Goal: Information Seeking & Learning: Check status

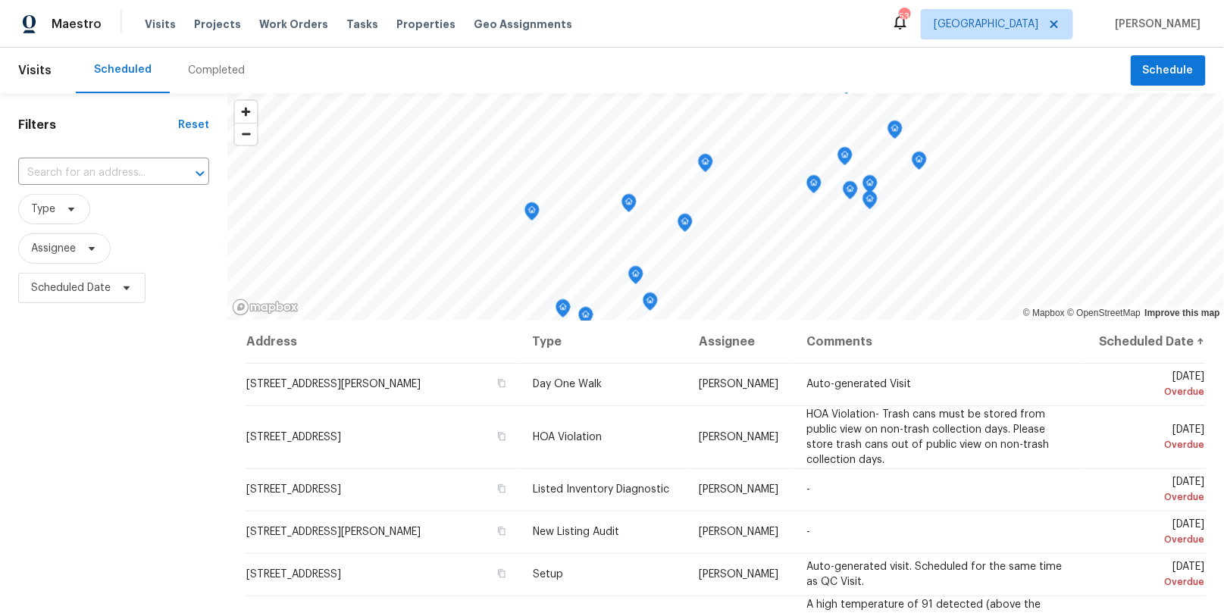
click at [200, 71] on div "Completed" at bounding box center [216, 70] width 57 height 15
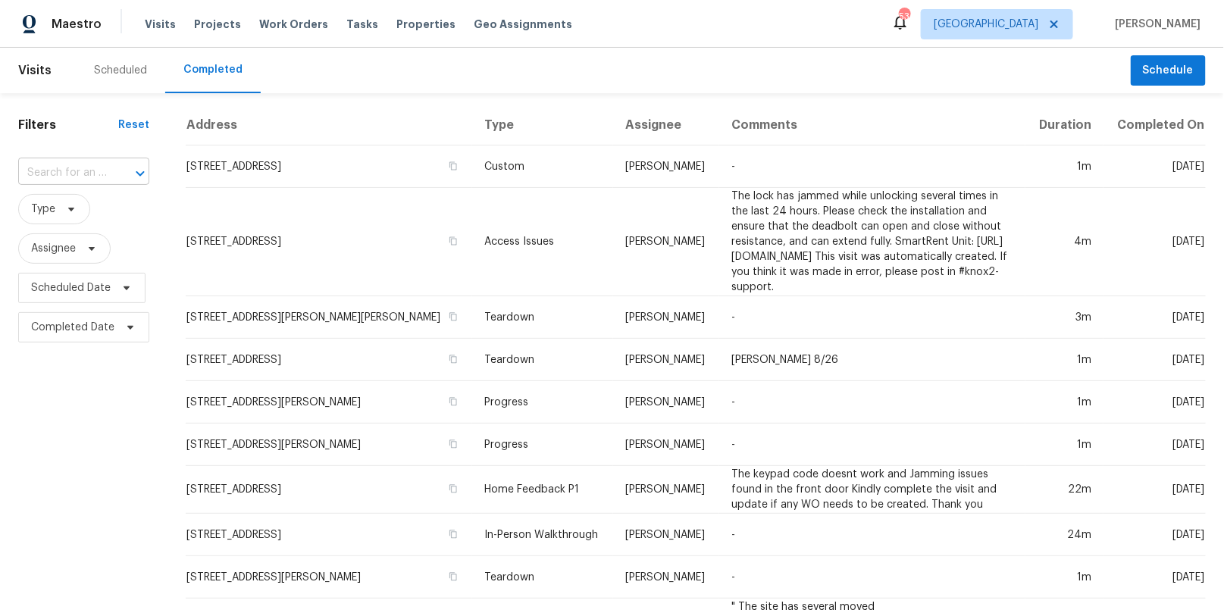
click at [83, 169] on input "text" at bounding box center [62, 172] width 89 height 23
click at [1038, 18] on span "[GEOGRAPHIC_DATA]" at bounding box center [986, 24] width 105 height 15
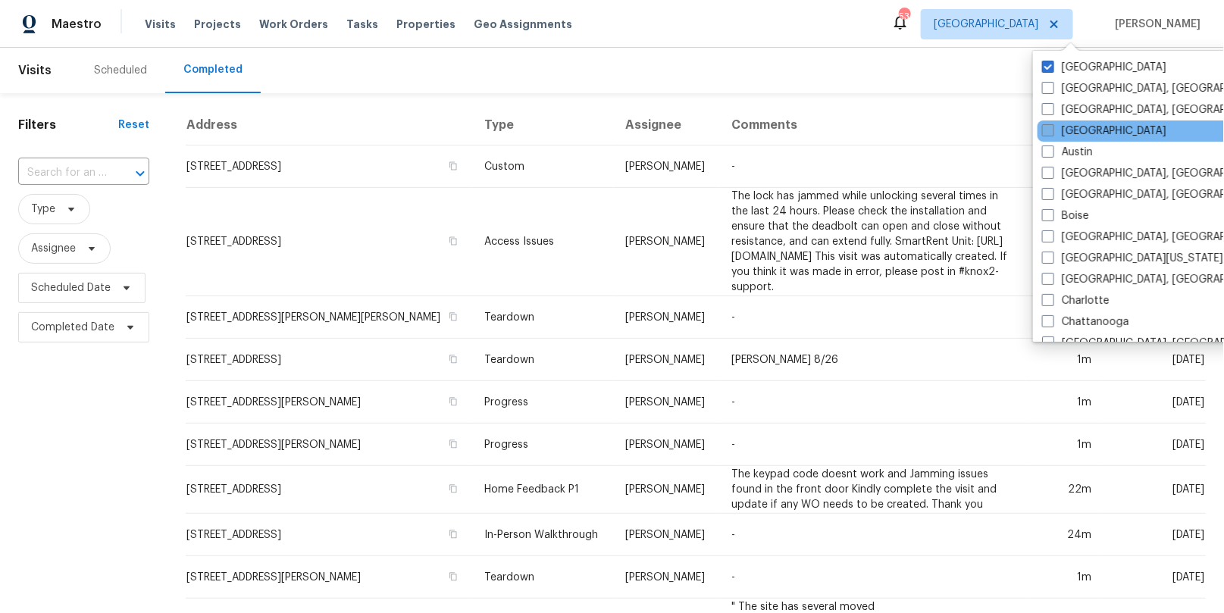
click at [1059, 136] on label "[GEOGRAPHIC_DATA]" at bounding box center [1104, 131] width 124 height 15
click at [1052, 133] on input "[GEOGRAPHIC_DATA]" at bounding box center [1047, 129] width 10 height 10
checkbox input "true"
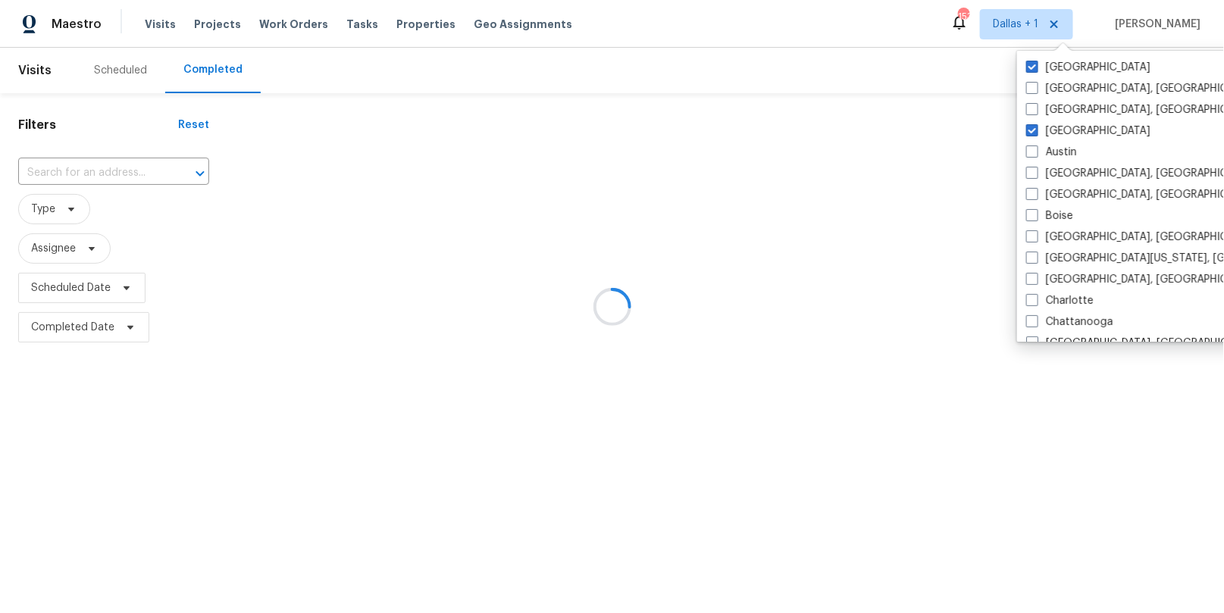
click at [108, 166] on div at bounding box center [612, 306] width 1224 height 613
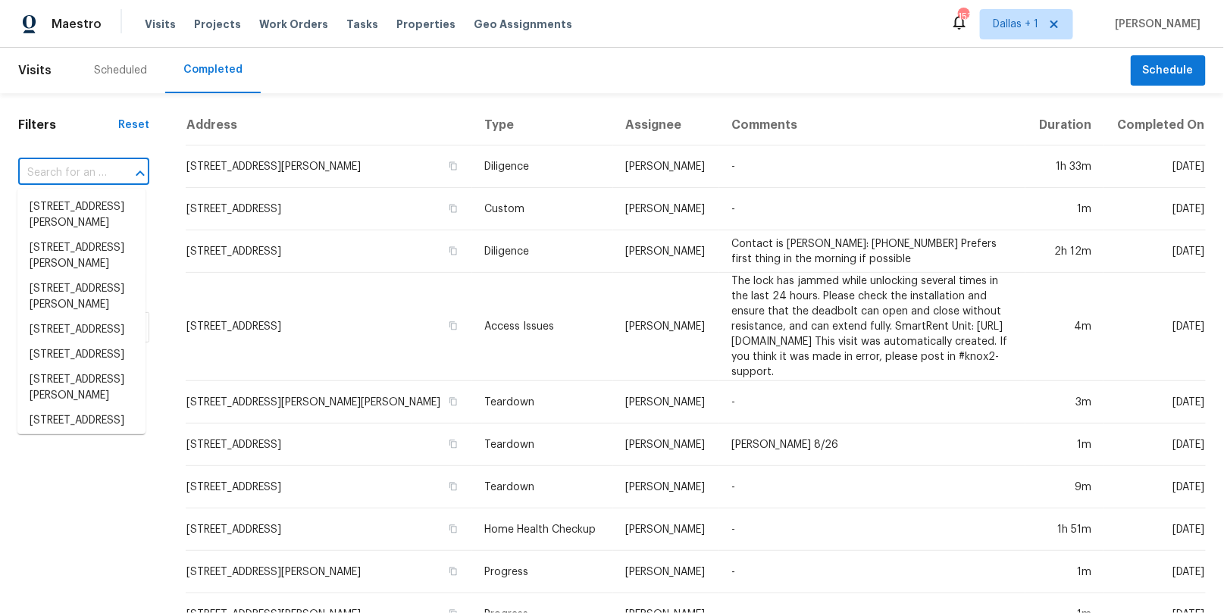
click at [79, 174] on input "text" at bounding box center [62, 172] width 89 height 23
paste input "[STREET_ADDRESS][PERSON_NAME]"
type input "[STREET_ADDRESS][PERSON_NAME]"
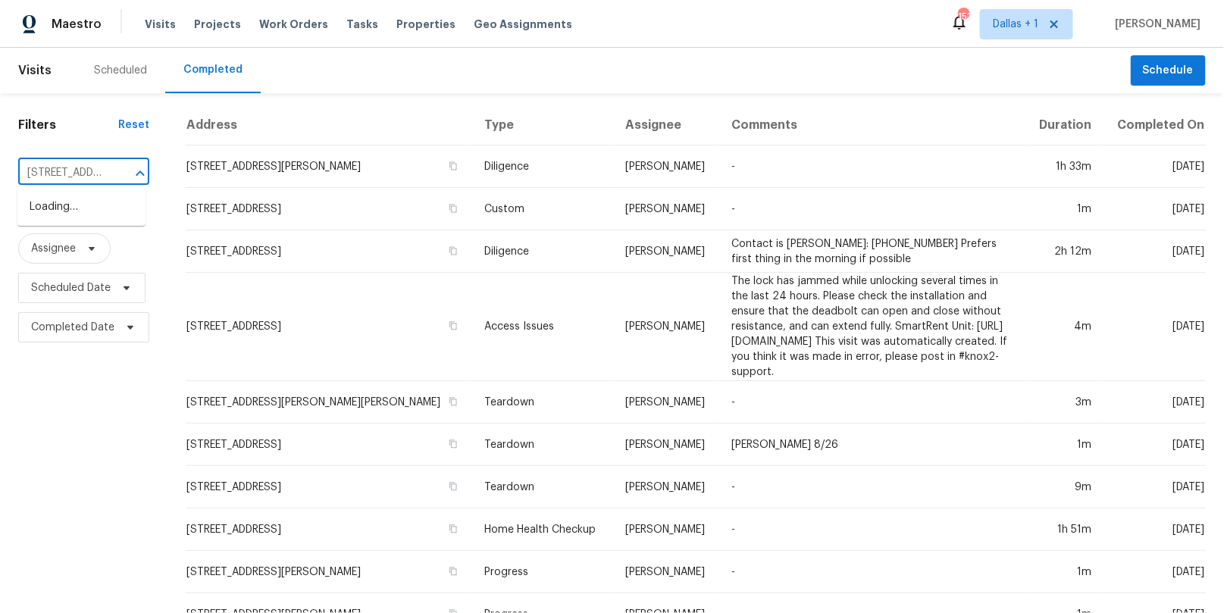
scroll to position [0, 125]
click at [82, 216] on li "[STREET_ADDRESS]" at bounding box center [81, 207] width 128 height 25
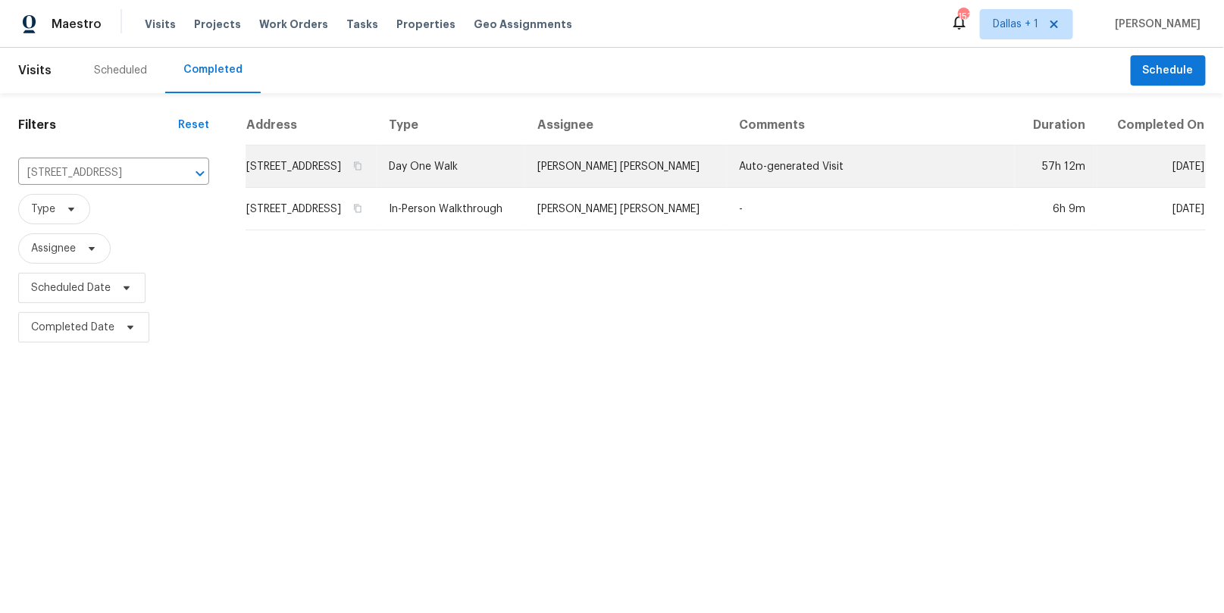
click at [526, 184] on td "Day One Walk" at bounding box center [451, 166] width 149 height 42
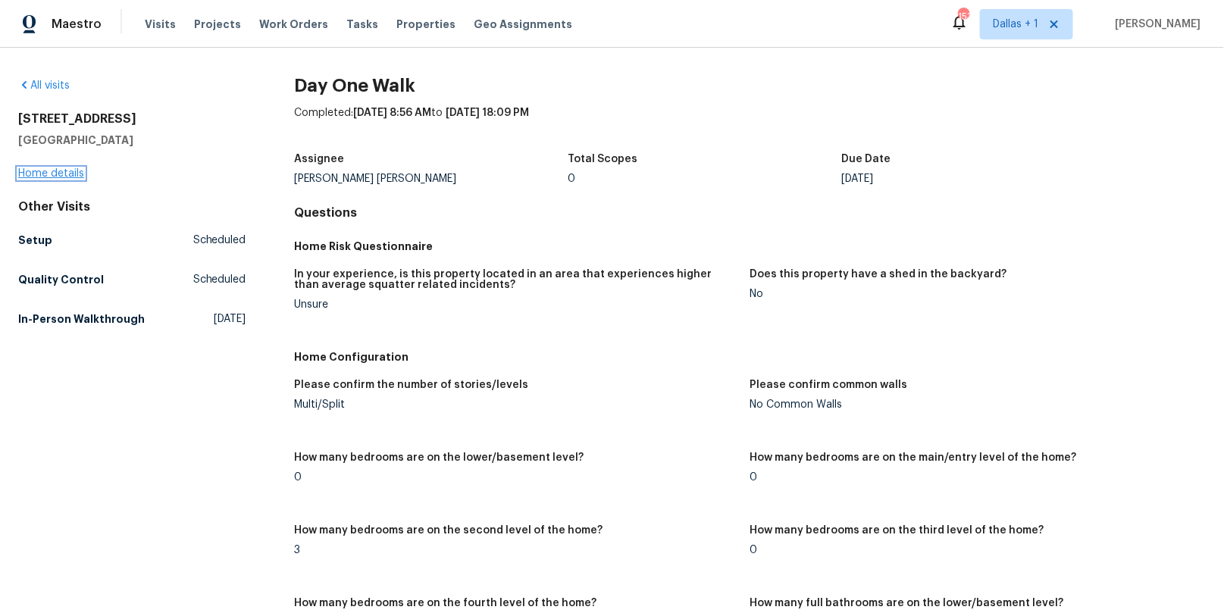
click at [63, 174] on link "Home details" at bounding box center [51, 173] width 66 height 11
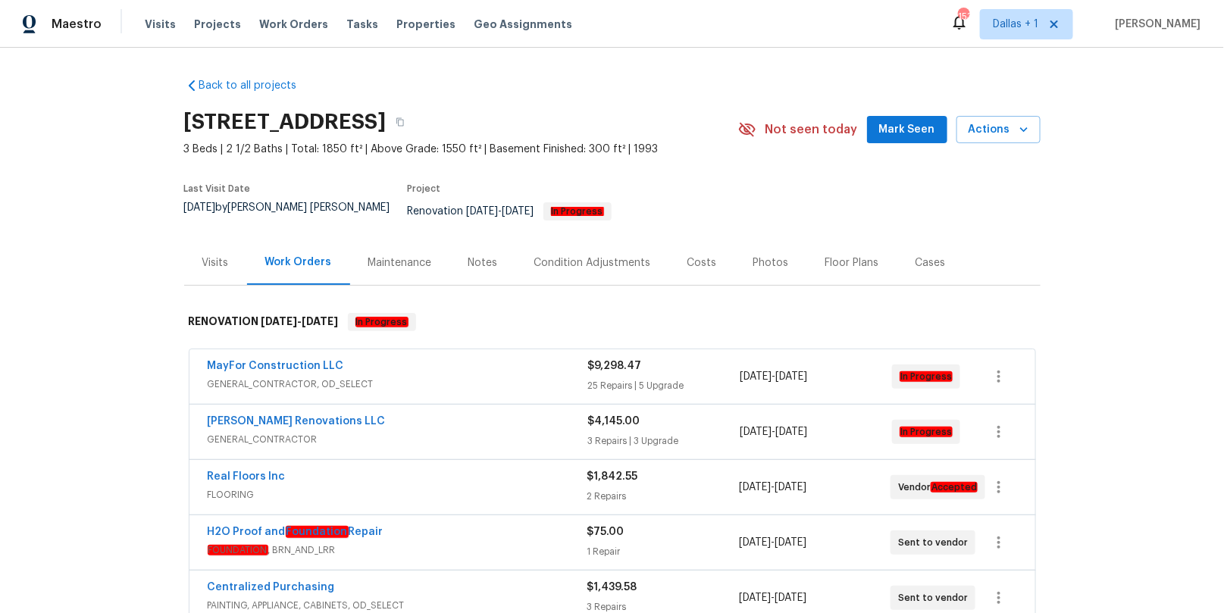
click at [753, 255] on div "Photos" at bounding box center [771, 262] width 36 height 15
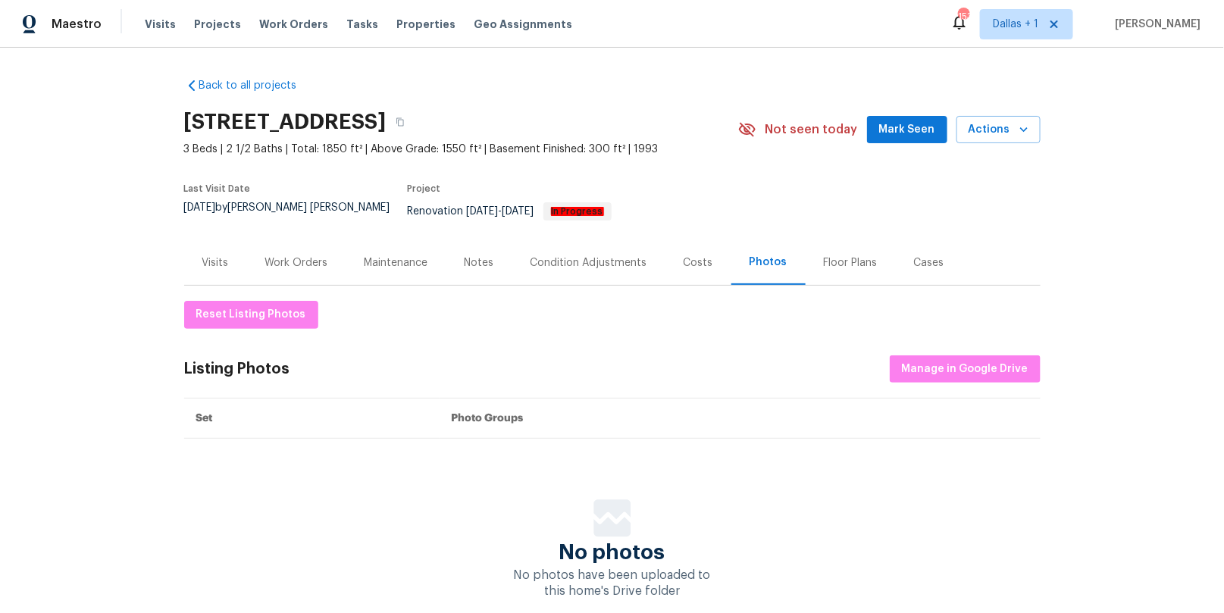
click at [280, 255] on div "Work Orders" at bounding box center [296, 262] width 63 height 15
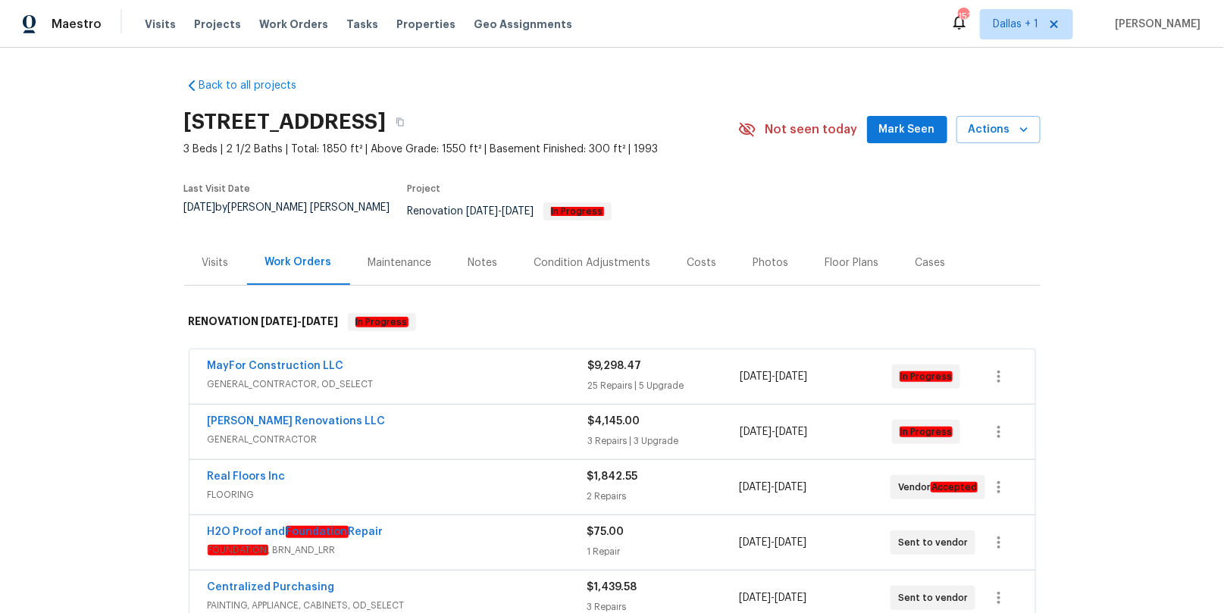
click at [413, 255] on div "Maintenance" at bounding box center [400, 262] width 64 height 15
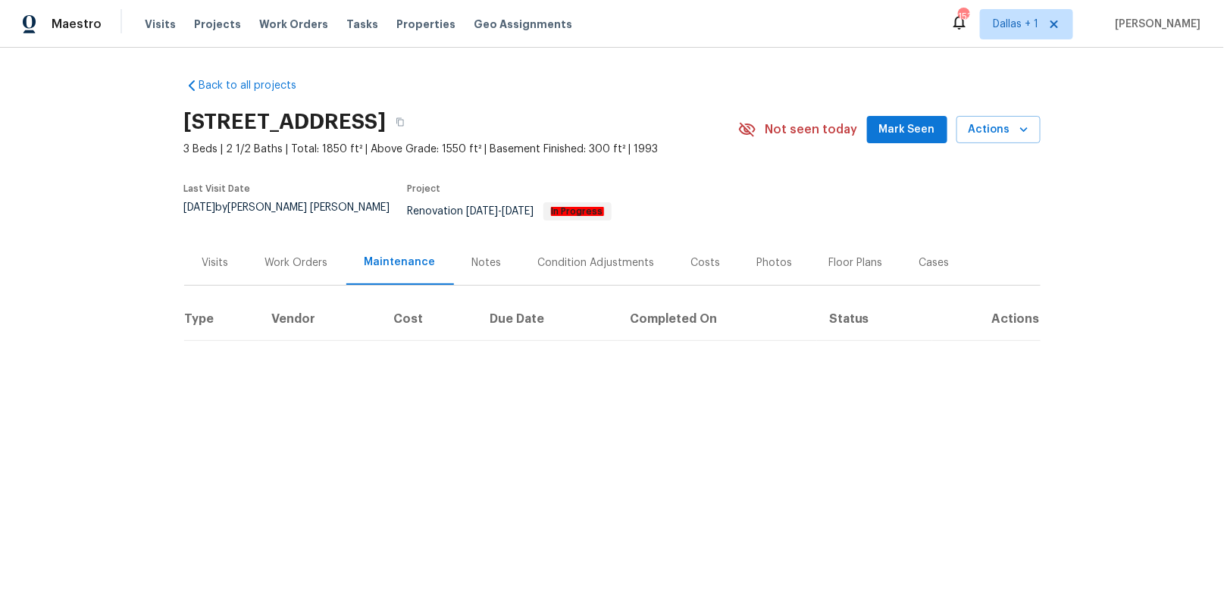
click at [480, 255] on div "Notes" at bounding box center [487, 262] width 30 height 15
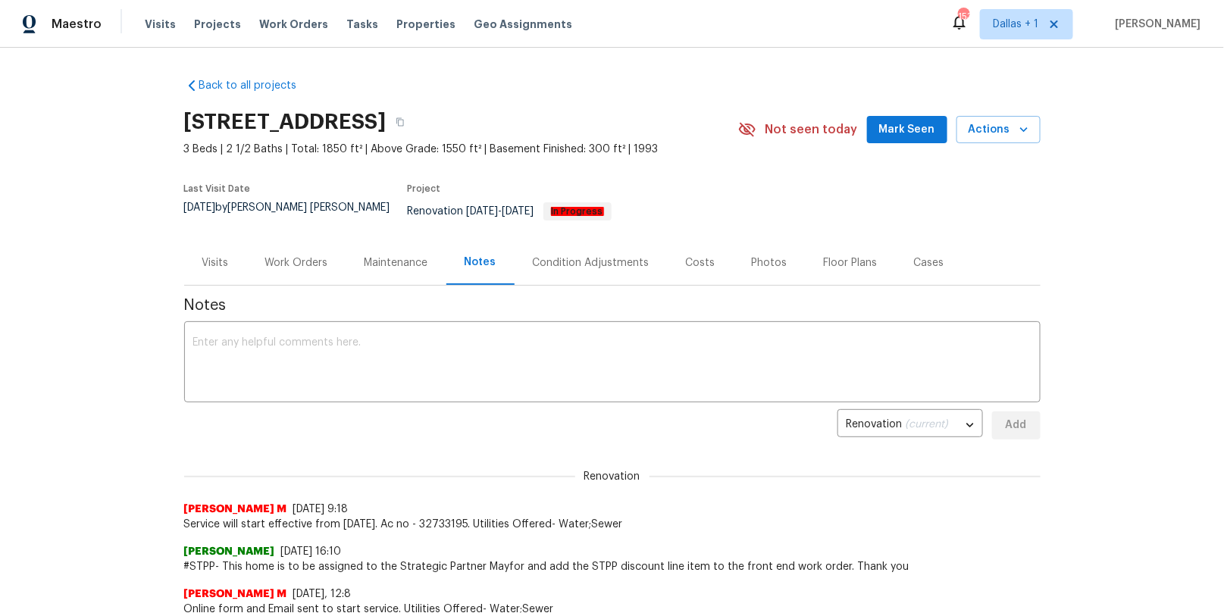
click at [211, 255] on div "Visits" at bounding box center [215, 262] width 27 height 15
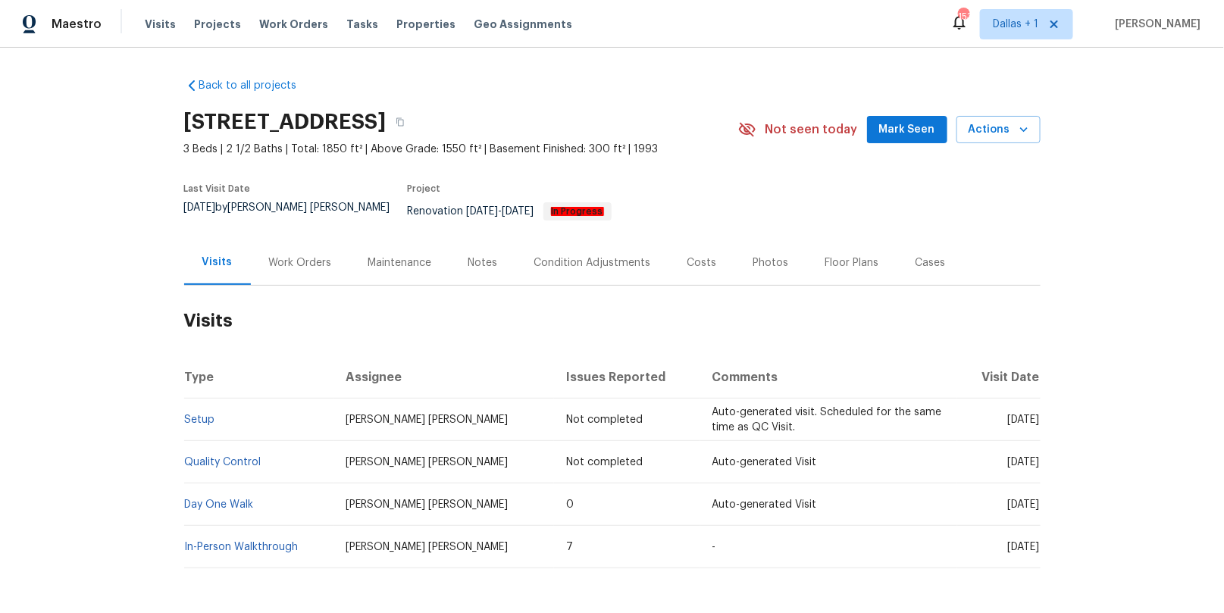
click at [213, 502] on td "Day One Walk" at bounding box center [258, 504] width 149 height 42
click at [216, 499] on link "Day One Walk" at bounding box center [219, 504] width 69 height 11
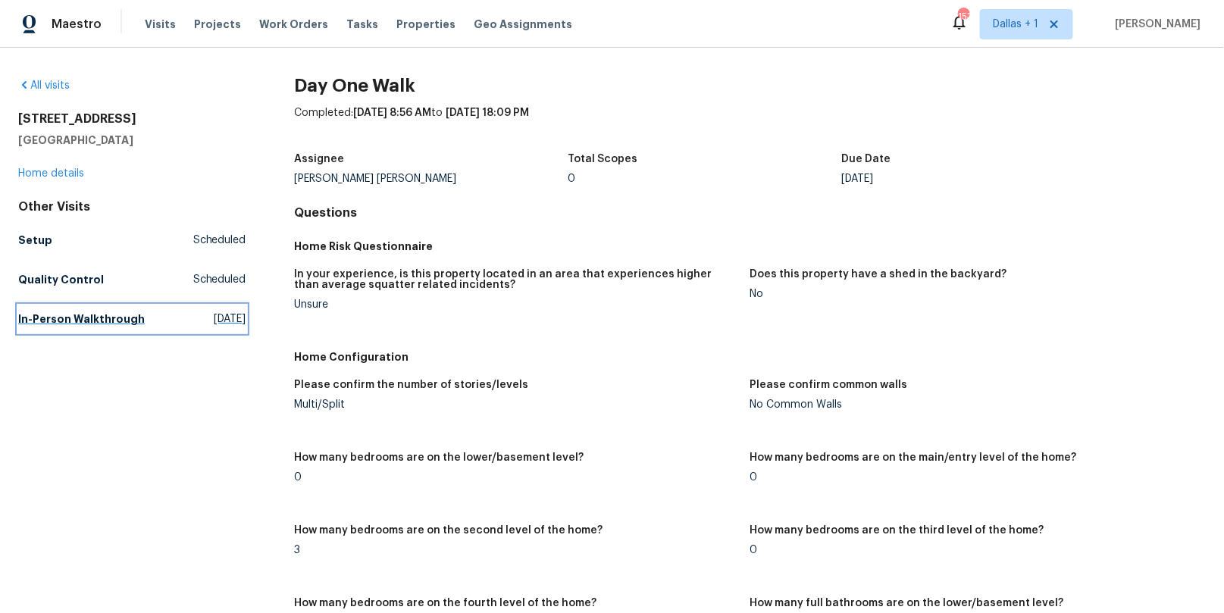
click at [64, 311] on h5 "In-Person Walkthrough" at bounding box center [81, 318] width 127 height 15
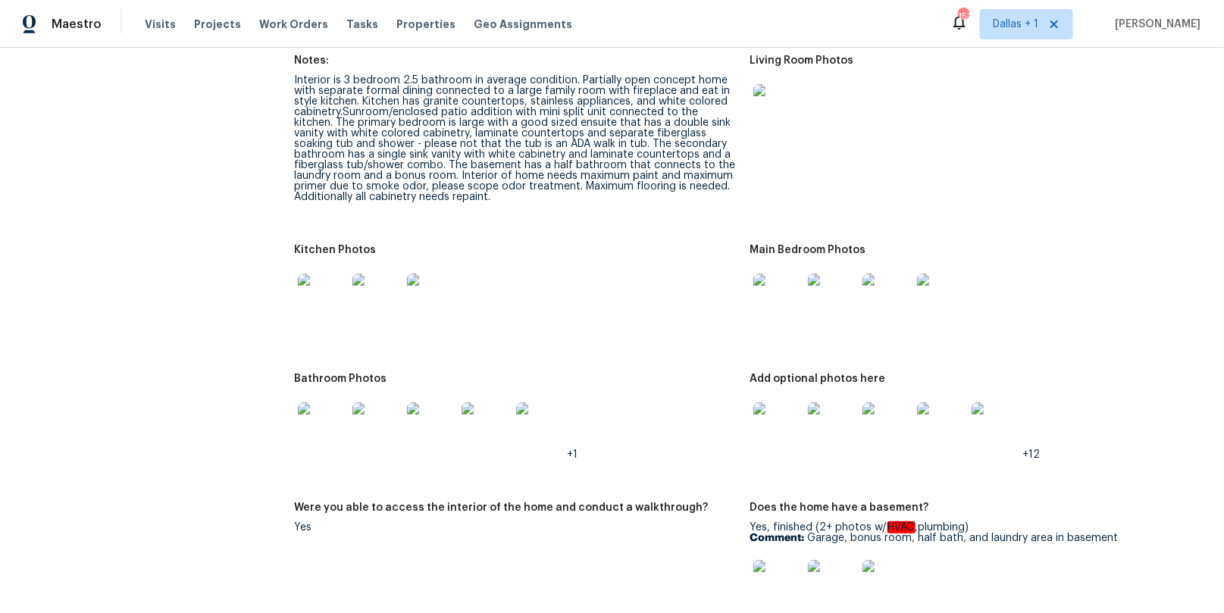
scroll to position [2041, 0]
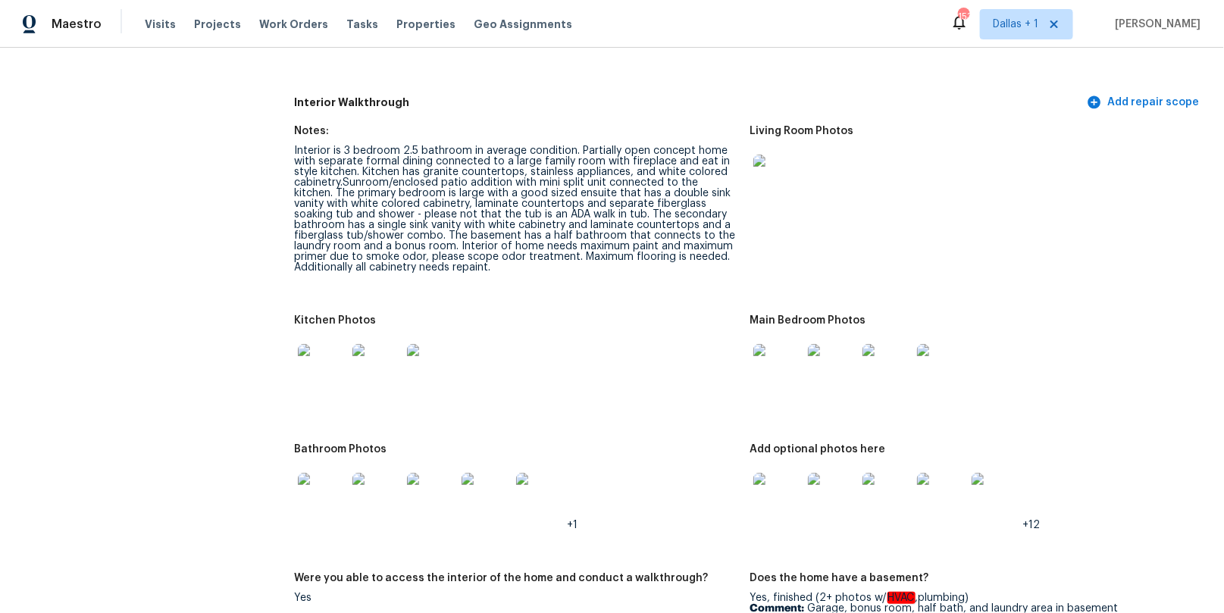
click at [799, 158] on img at bounding box center [777, 179] width 48 height 48
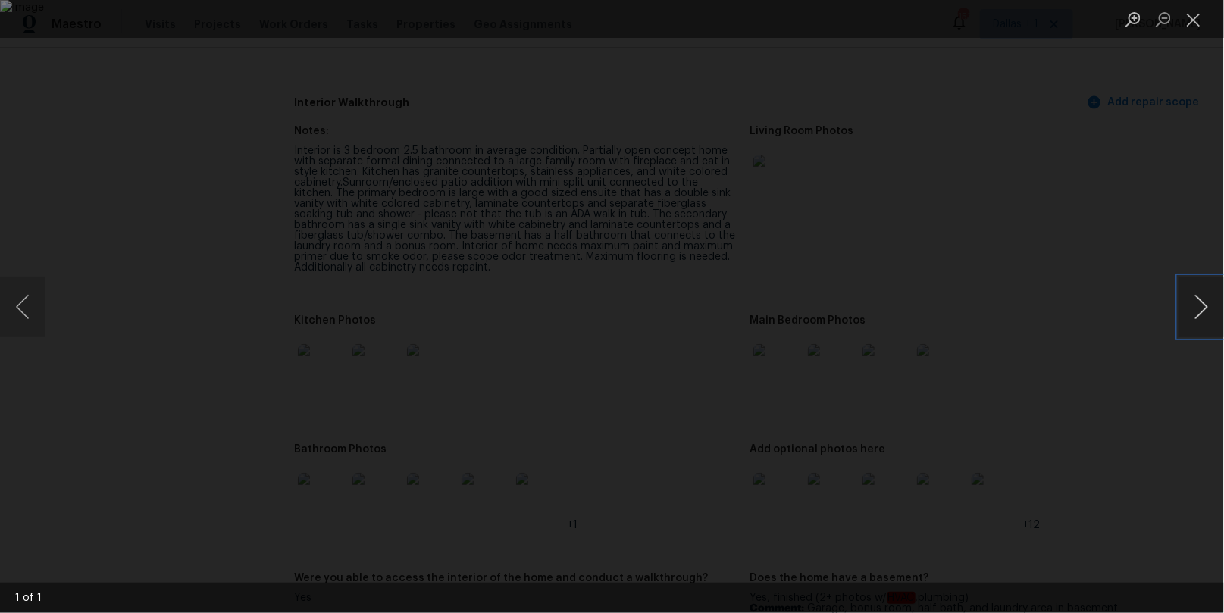
click at [1191, 309] on button "Next image" at bounding box center [1200, 307] width 45 height 61
click at [1193, 310] on button "Next image" at bounding box center [1200, 307] width 45 height 61
click at [1194, 23] on button "Close lightbox" at bounding box center [1193, 19] width 30 height 27
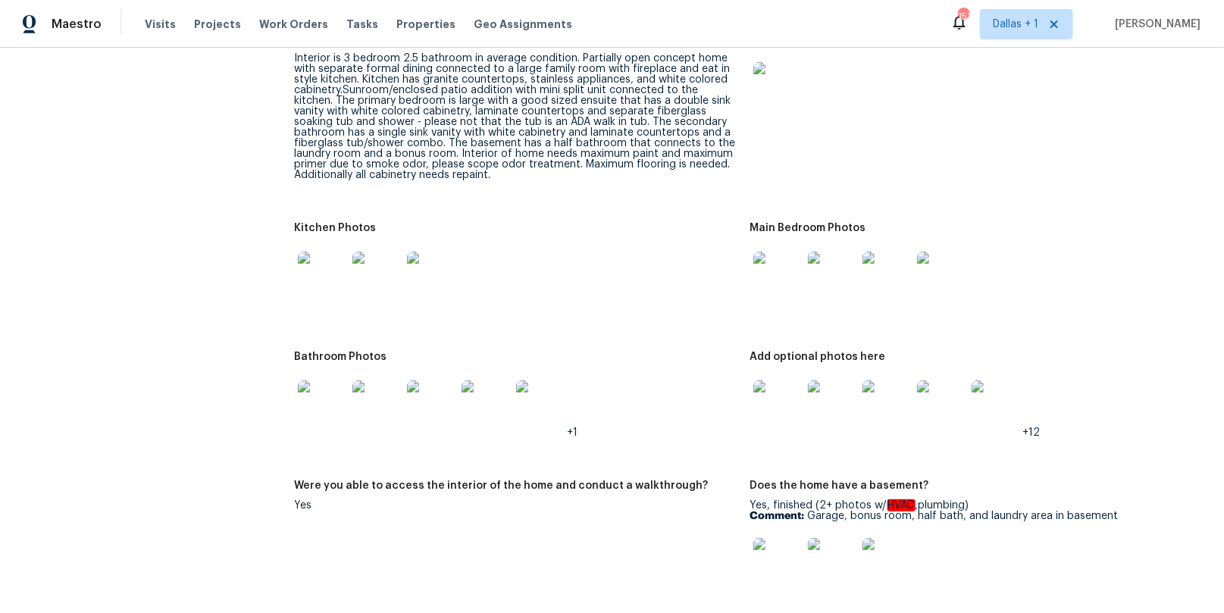
scroll to position [2149, 0]
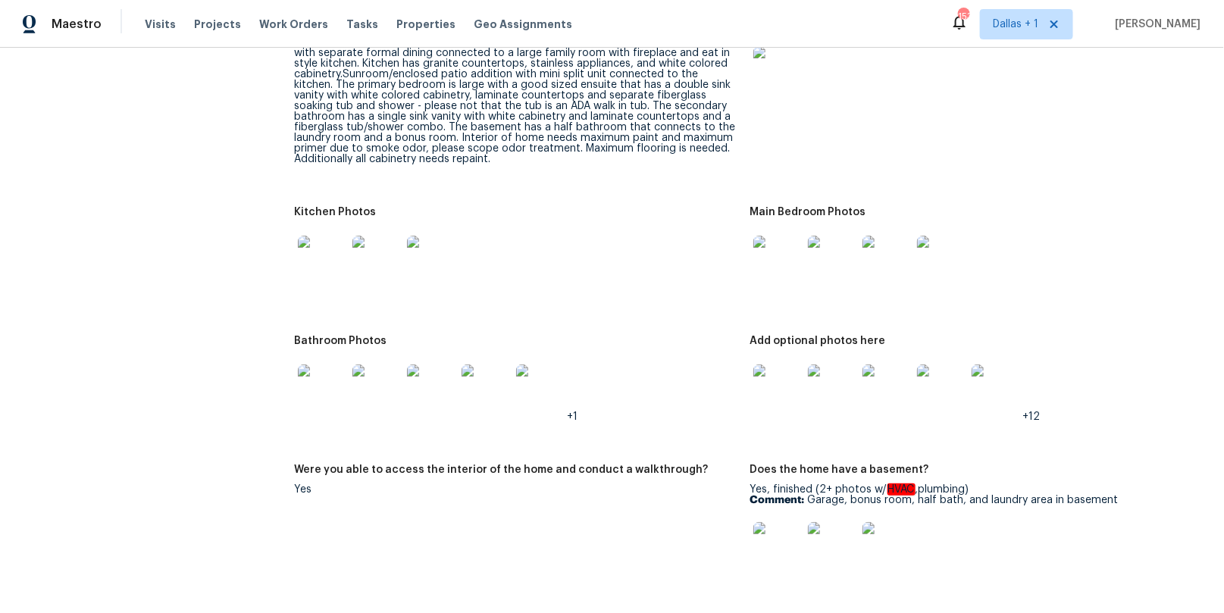
click at [771, 369] on img at bounding box center [777, 389] width 48 height 48
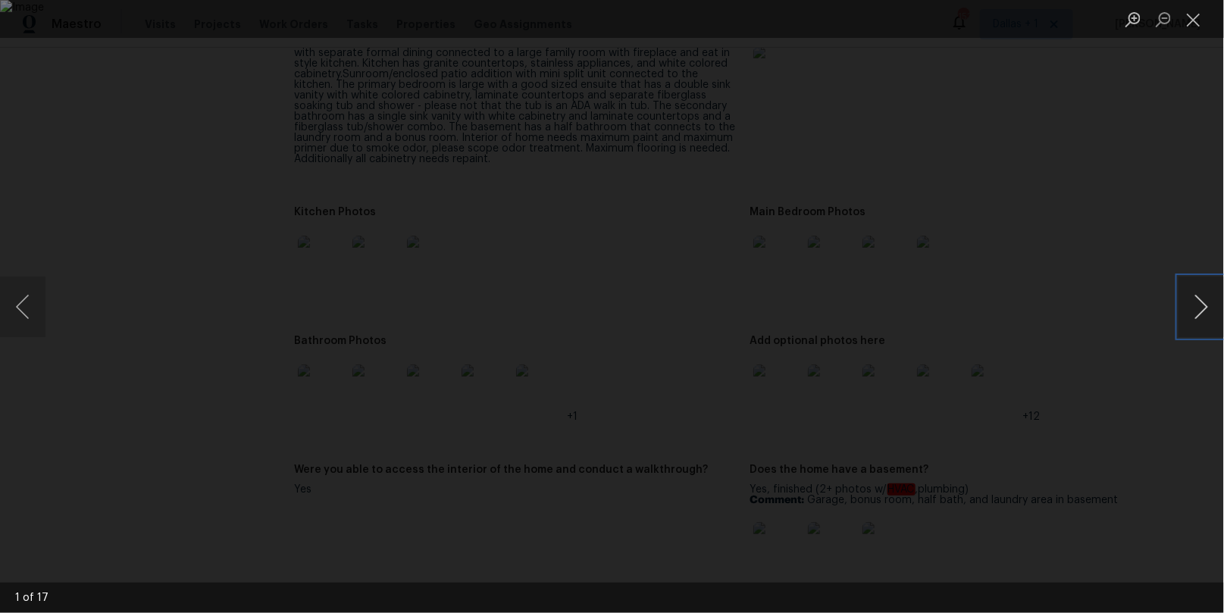
click at [1207, 304] on button "Next image" at bounding box center [1200, 307] width 45 height 61
click at [17, 299] on button "Previous image" at bounding box center [22, 307] width 45 height 61
click at [1194, 311] on button "Next image" at bounding box center [1200, 307] width 45 height 61
click at [1194, 310] on button "Next image" at bounding box center [1200, 307] width 45 height 61
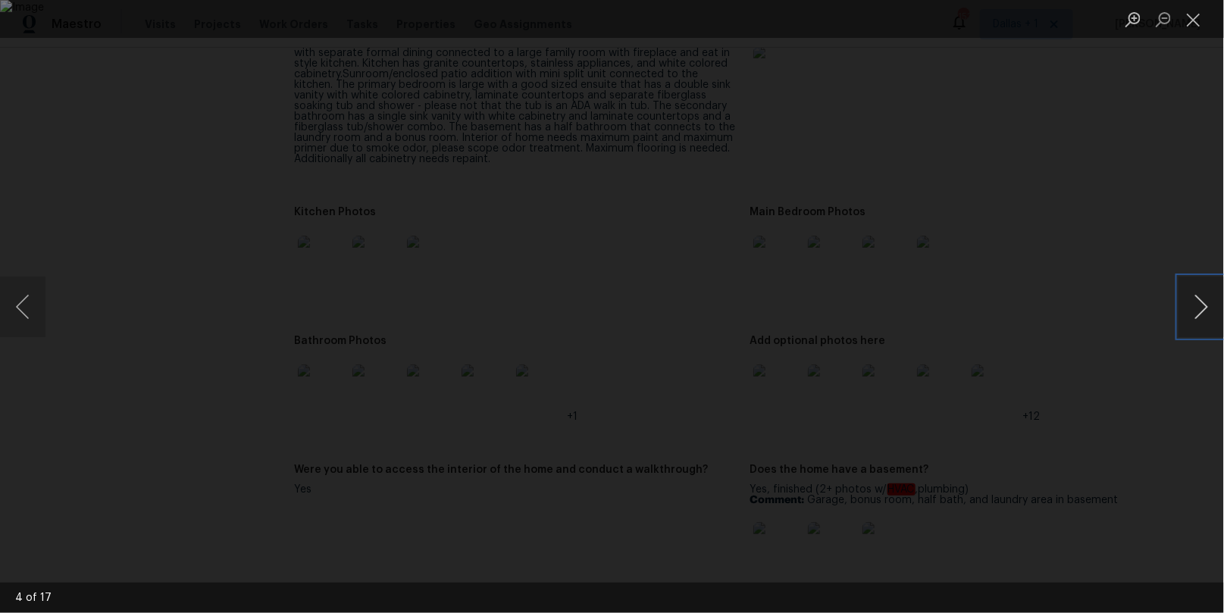
click at [1194, 310] on button "Next image" at bounding box center [1200, 307] width 45 height 61
click at [1194, 311] on button "Next image" at bounding box center [1200, 307] width 45 height 61
click at [1194, 312] on button "Next image" at bounding box center [1200, 307] width 45 height 61
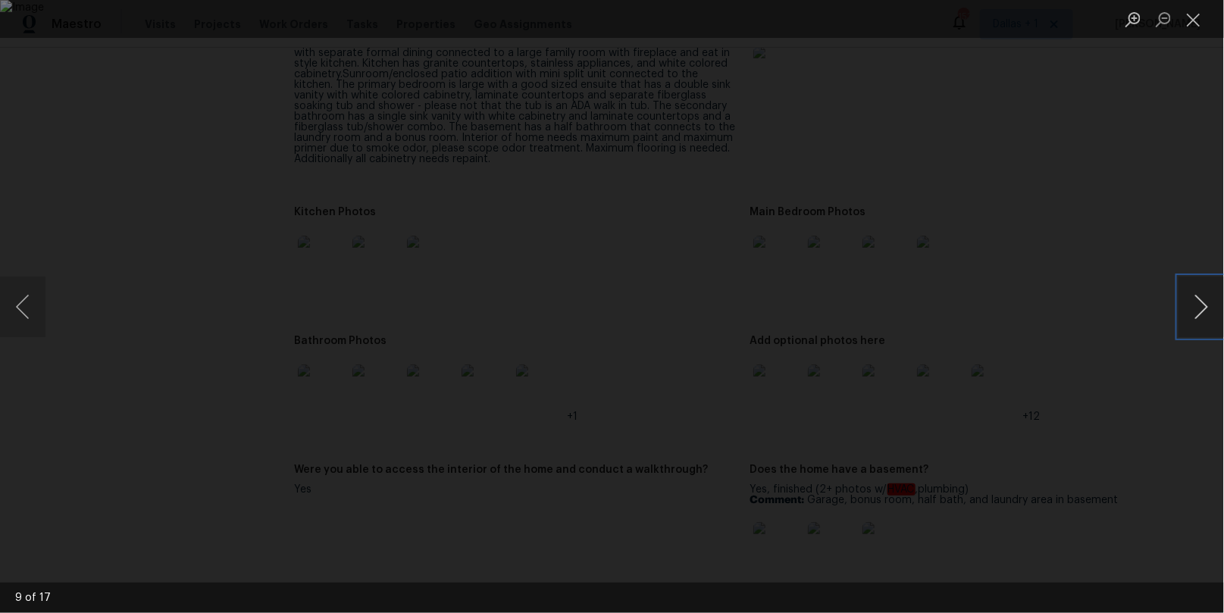
click at [1194, 312] on button "Next image" at bounding box center [1200, 307] width 45 height 61
click at [23, 304] on button "Previous image" at bounding box center [22, 307] width 45 height 61
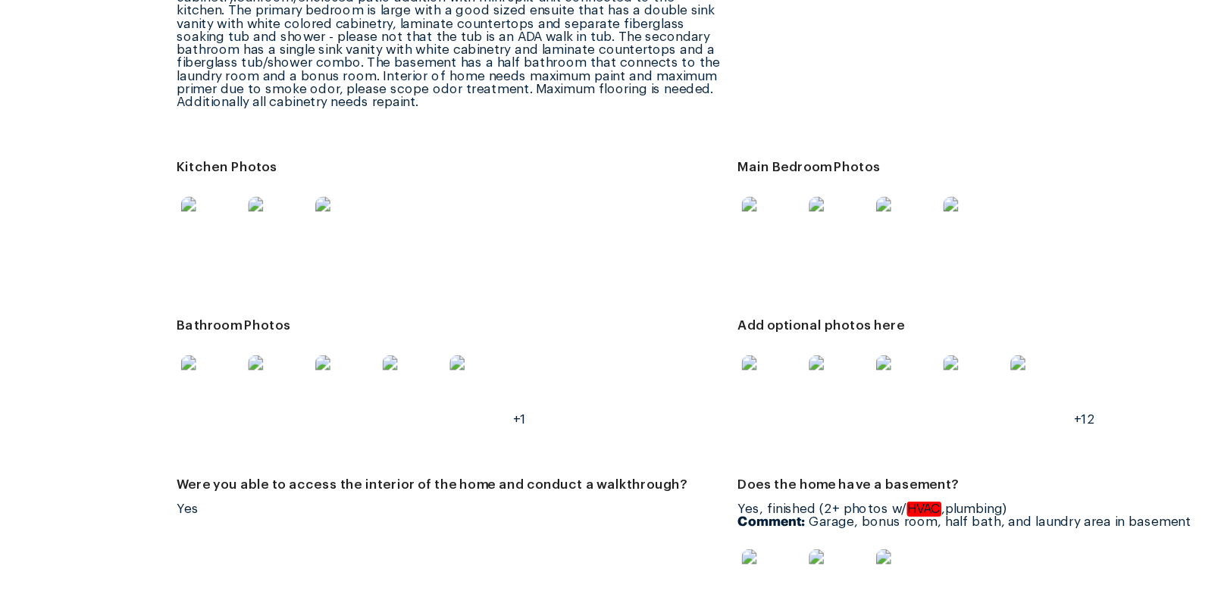
click at [936, 377] on img at bounding box center [941, 389] width 48 height 48
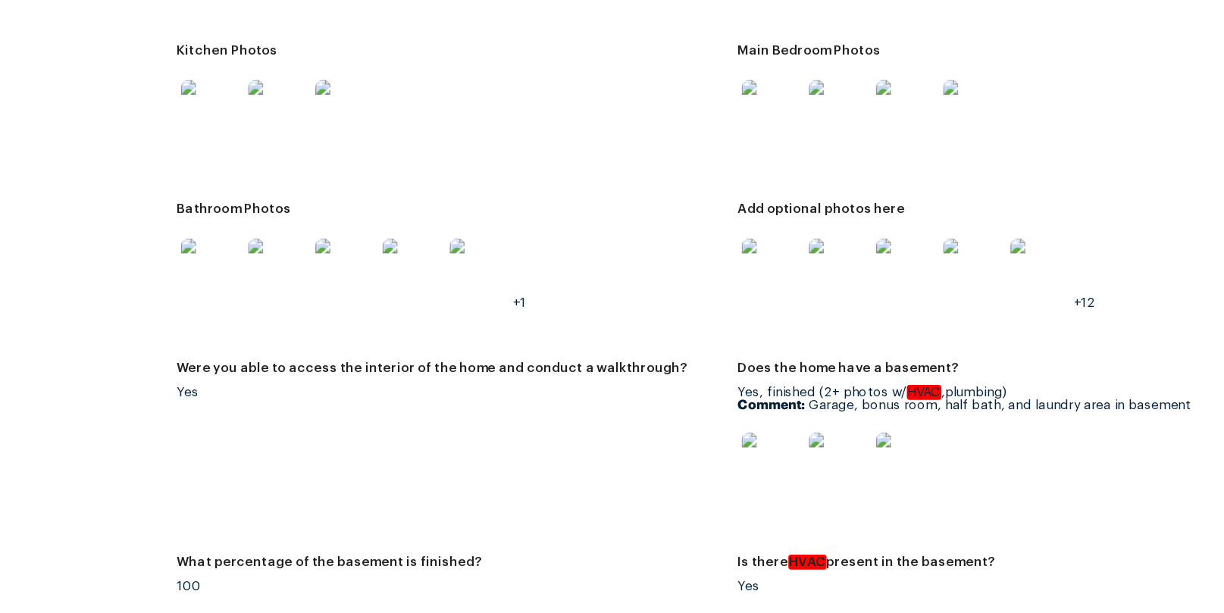
scroll to position [2252, 0]
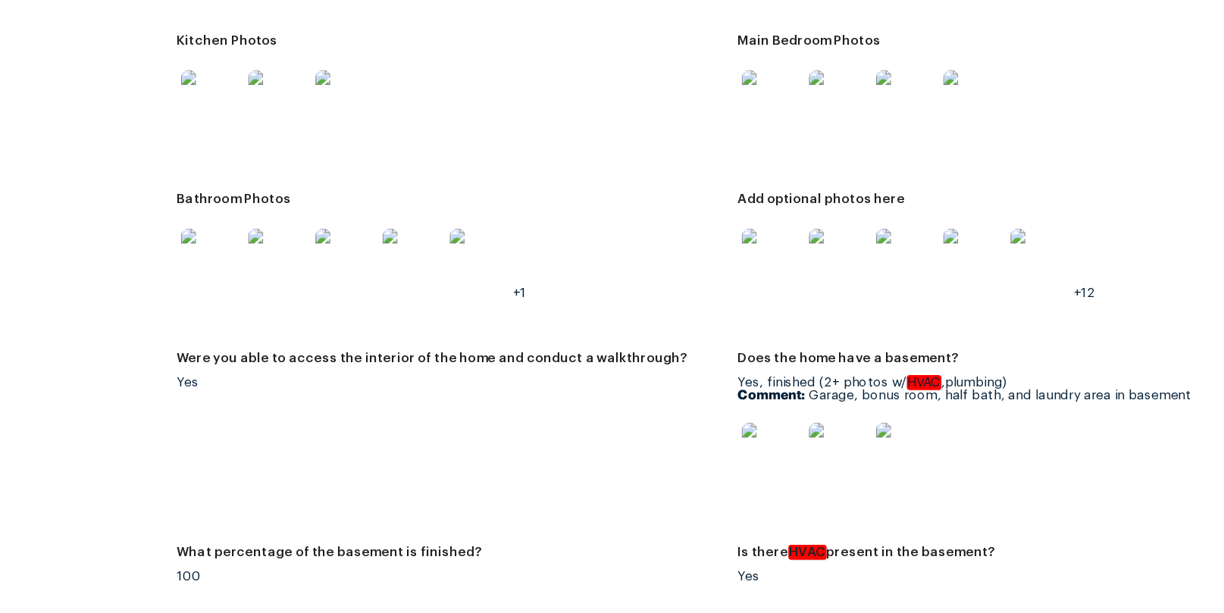
click at [784, 429] on img at bounding box center [777, 443] width 48 height 48
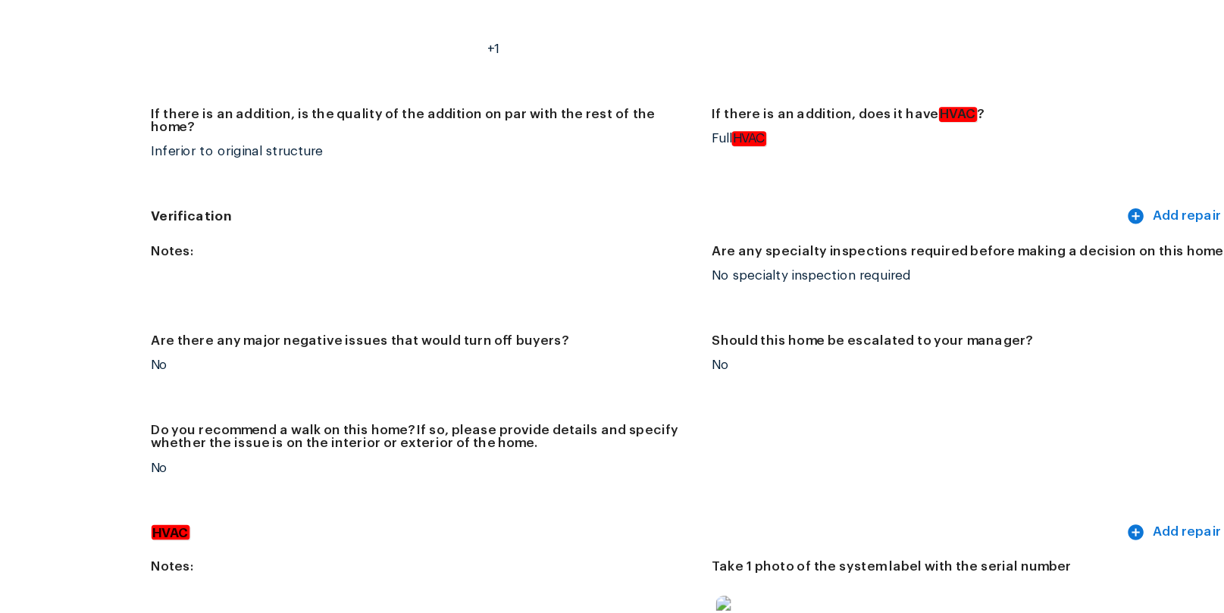
scroll to position [3602, 0]
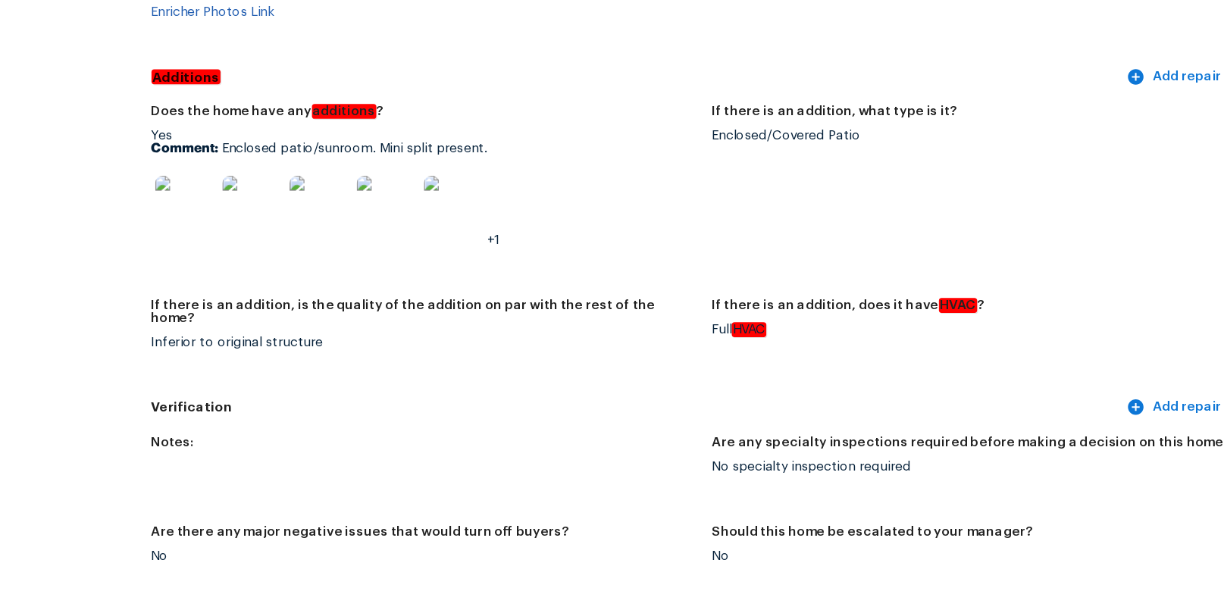
click at [319, 222] on img at bounding box center [322, 242] width 48 height 48
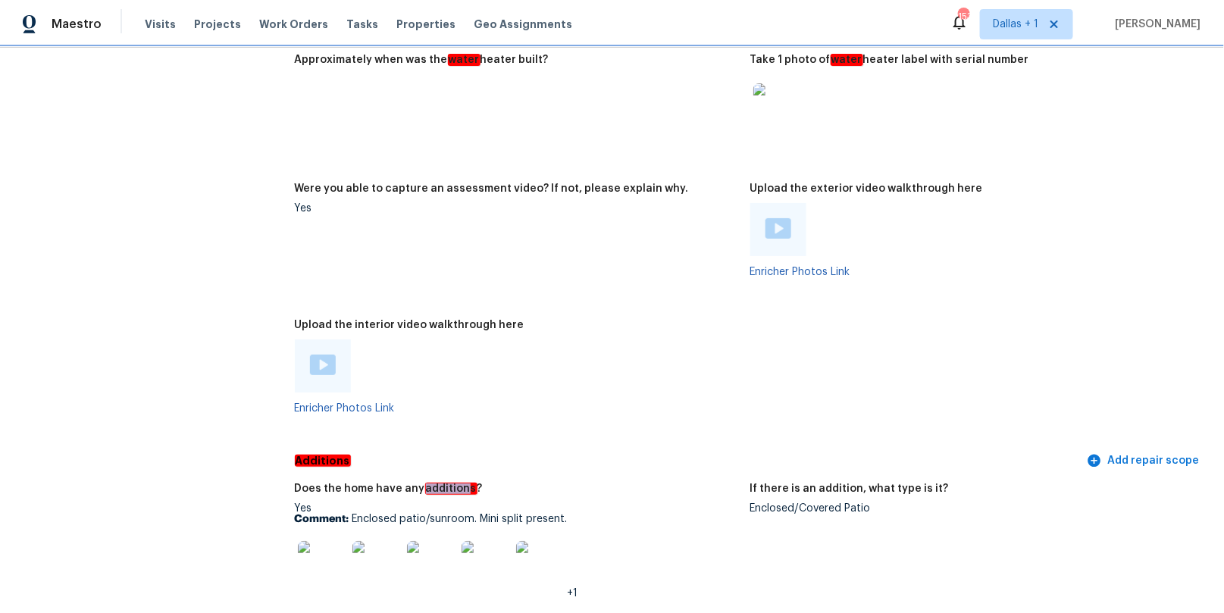
scroll to position [3412, 0]
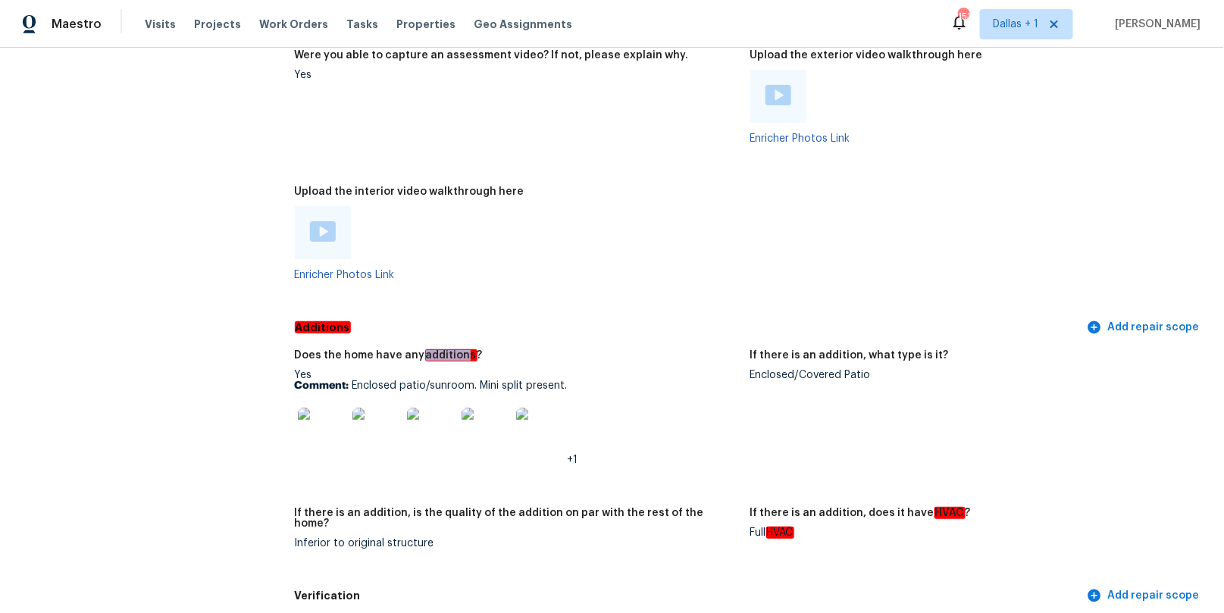
click at [325, 221] on img at bounding box center [323, 231] width 26 height 20
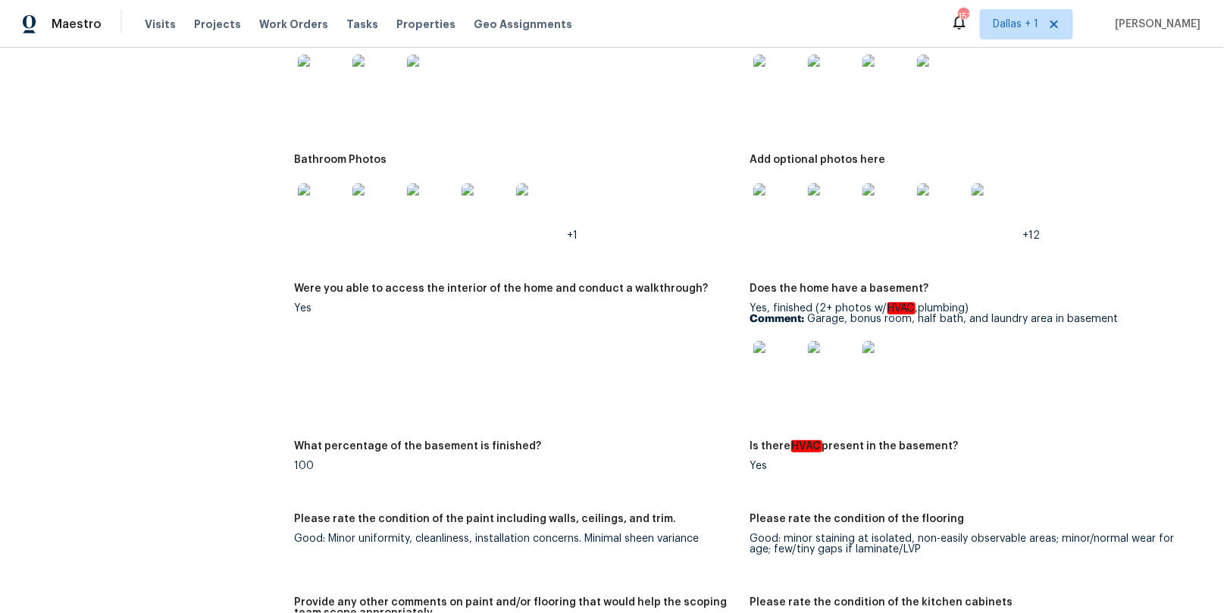
scroll to position [2079, 0]
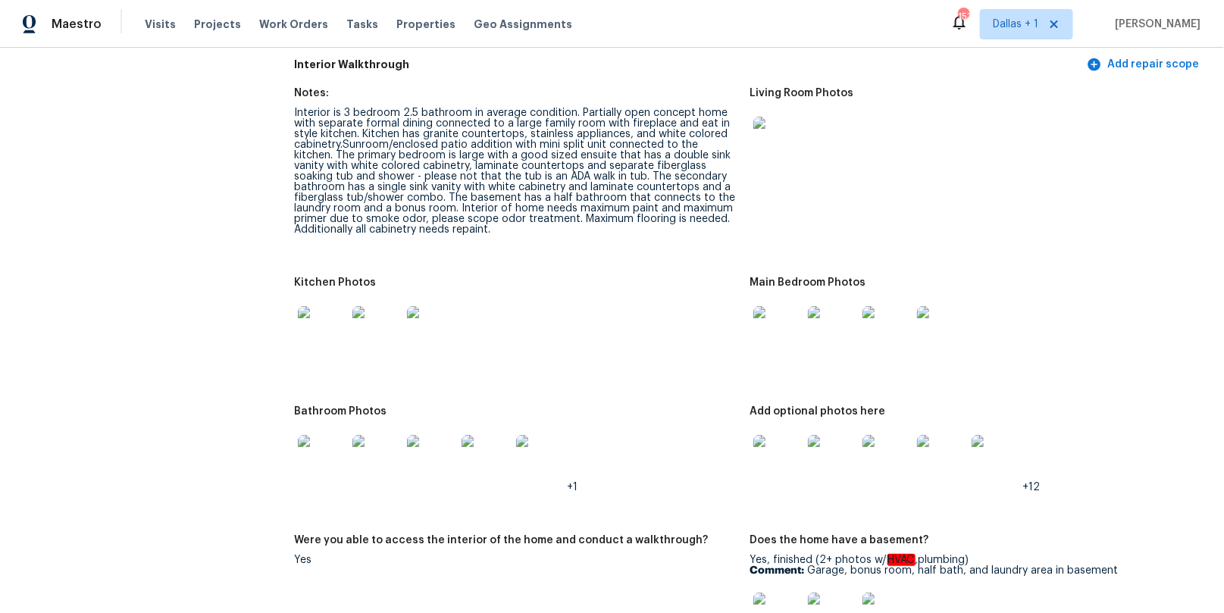
click at [781, 122] on img at bounding box center [777, 141] width 48 height 48
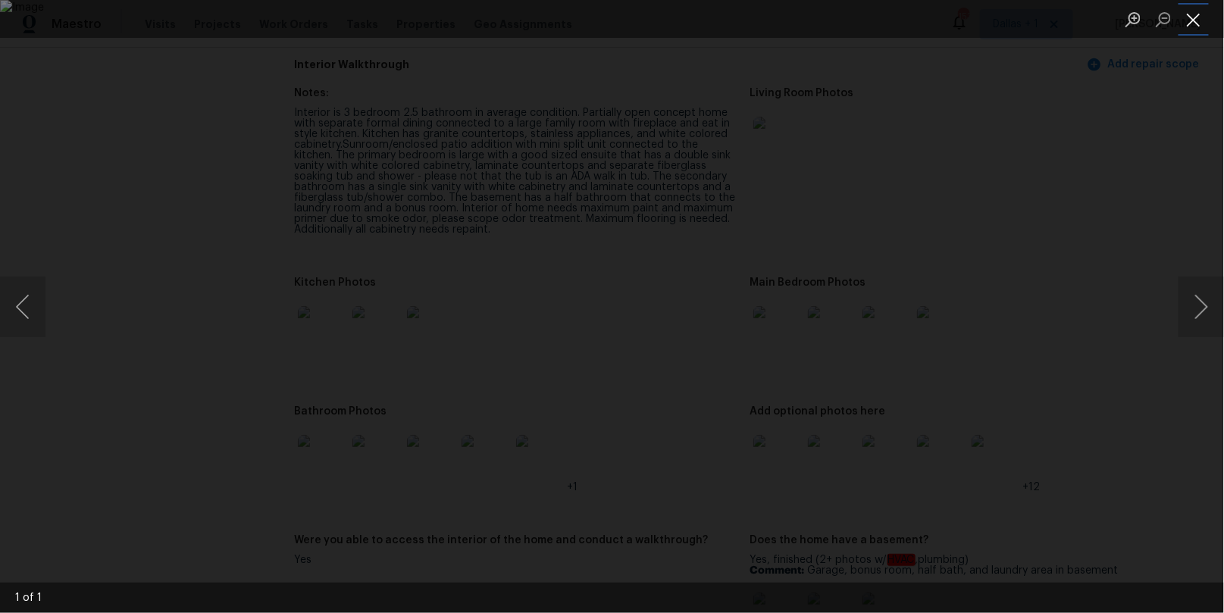
click at [1197, 19] on button "Close lightbox" at bounding box center [1193, 19] width 30 height 27
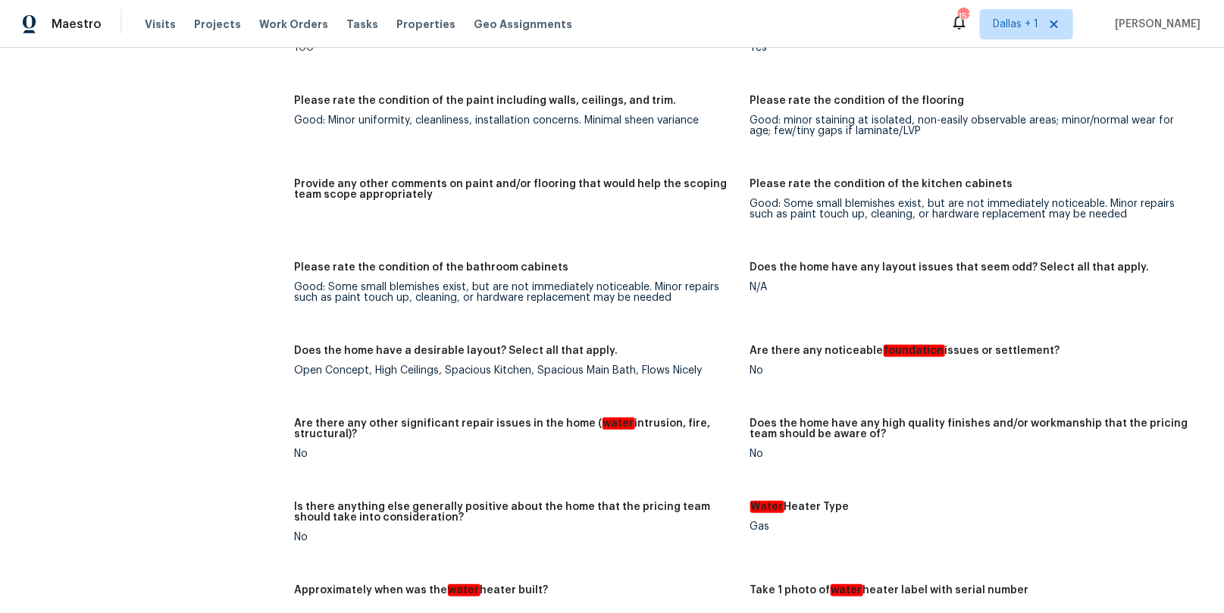
scroll to position [3200, 0]
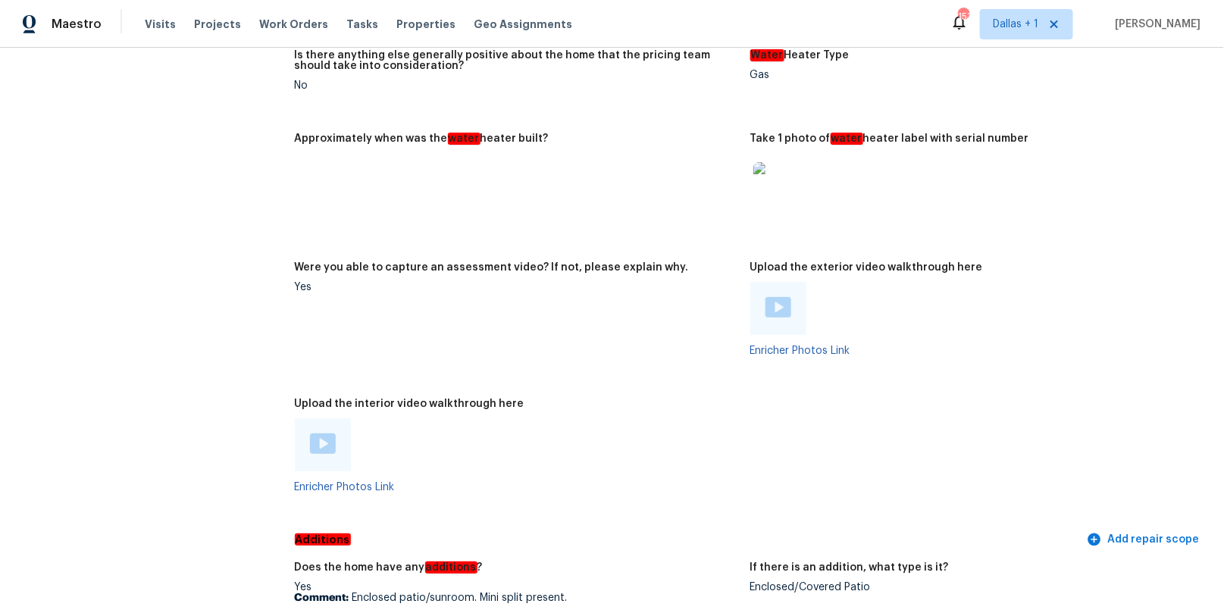
click at [313, 450] on div at bounding box center [323, 444] width 56 height 53
click at [328, 433] on img at bounding box center [323, 443] width 26 height 20
click at [1041, 33] on span "Dallas + 1" at bounding box center [1026, 24] width 93 height 30
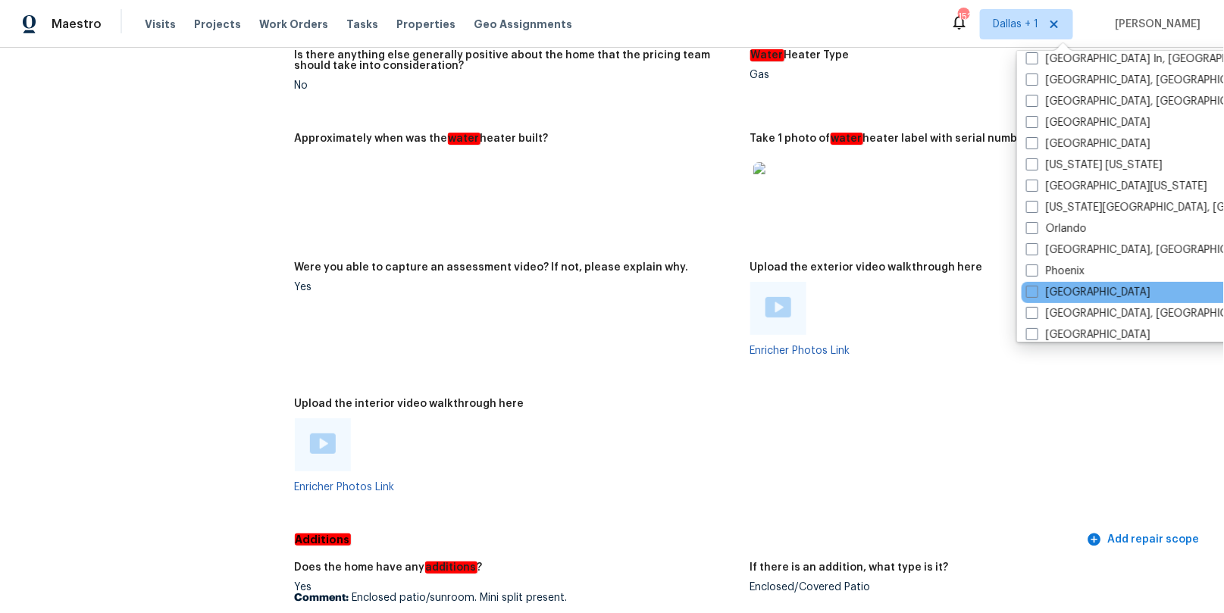
scroll to position [1015, 0]
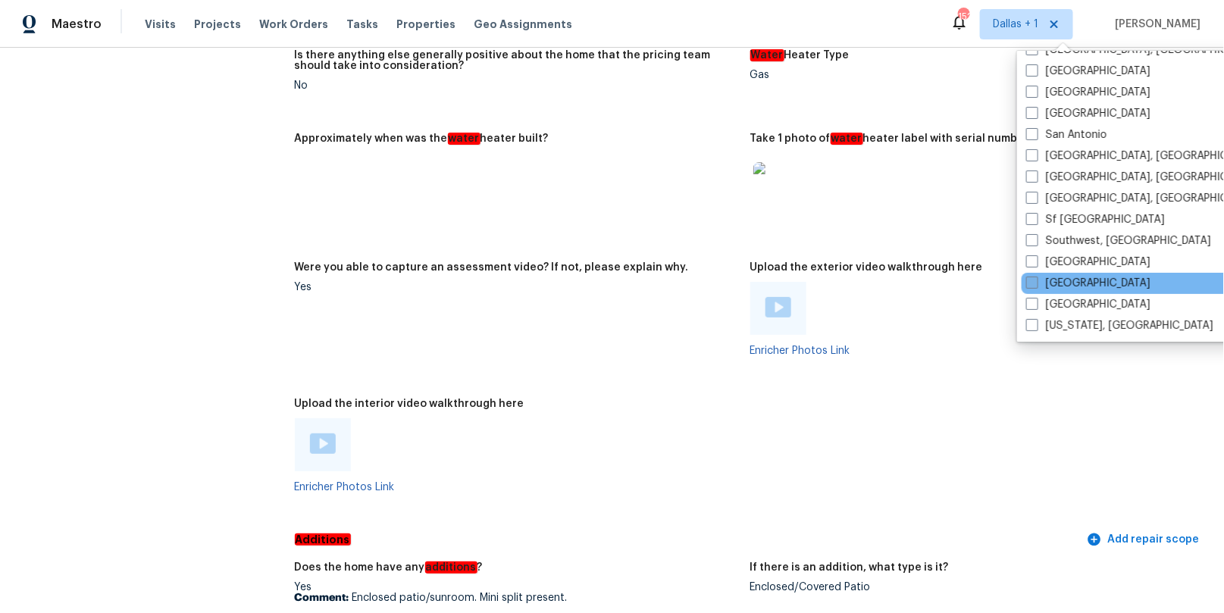
click at [1066, 285] on label "[GEOGRAPHIC_DATA]" at bounding box center [1088, 283] width 124 height 15
click at [1036, 285] on input "[GEOGRAPHIC_DATA]" at bounding box center [1031, 281] width 10 height 10
checkbox input "true"
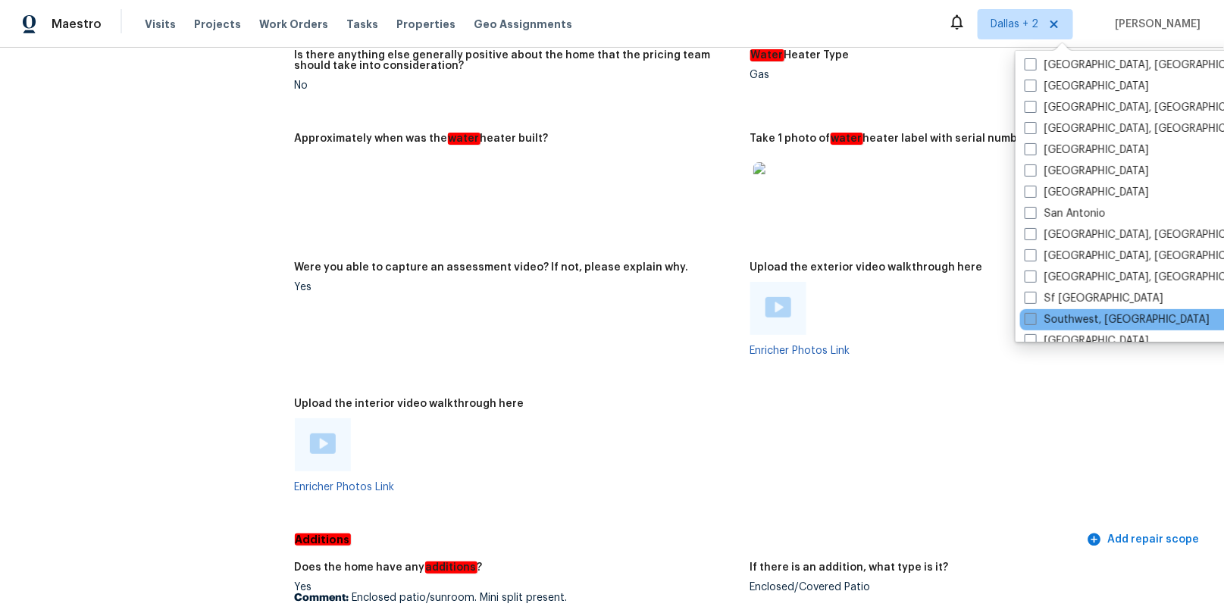
scroll to position [822, 0]
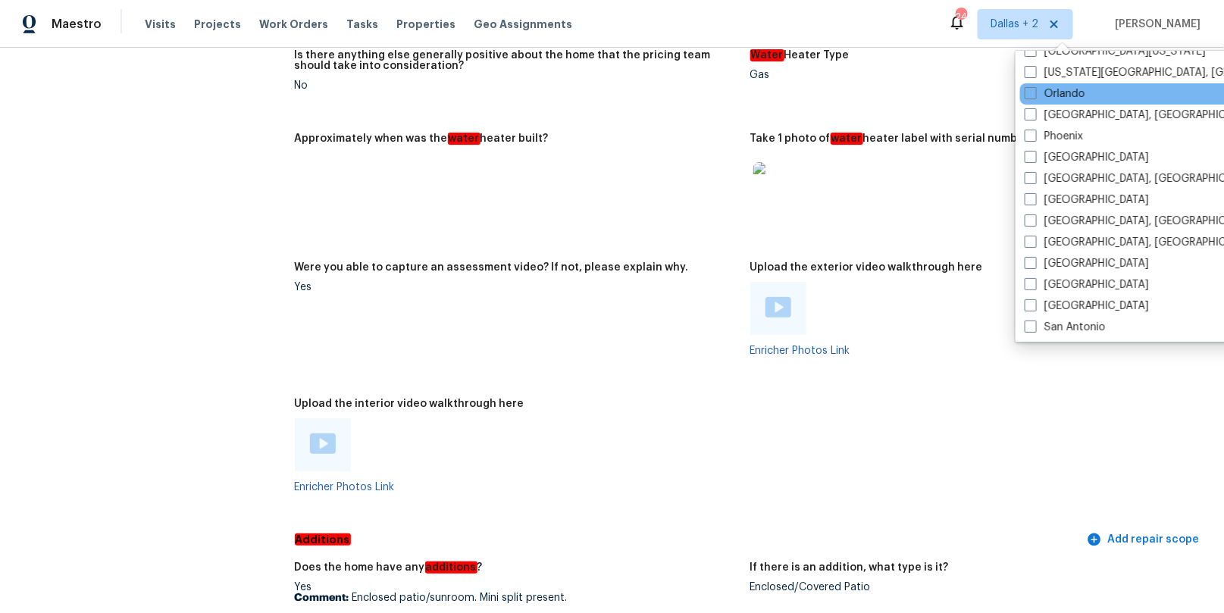
click at [1062, 101] on div "Orlando" at bounding box center [1172, 93] width 305 height 21
click at [1034, 93] on span at bounding box center [1031, 93] width 12 height 12
click at [1034, 93] on input "Orlando" at bounding box center [1030, 91] width 10 height 10
checkbox input "true"
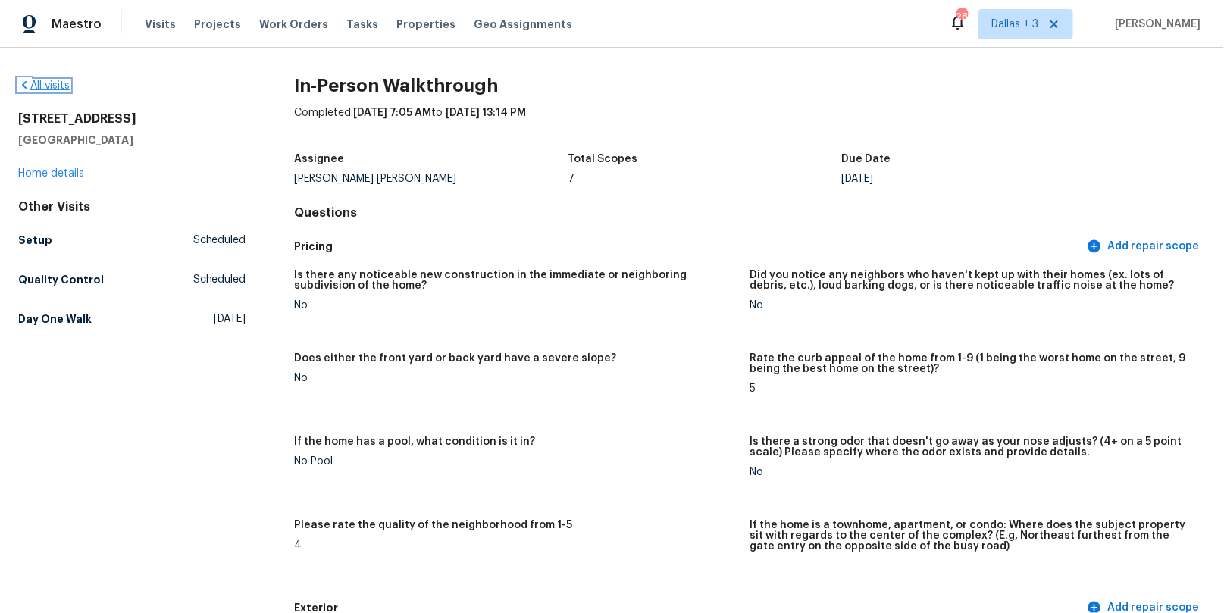
click at [48, 80] on link "All visits" at bounding box center [44, 85] width 52 height 11
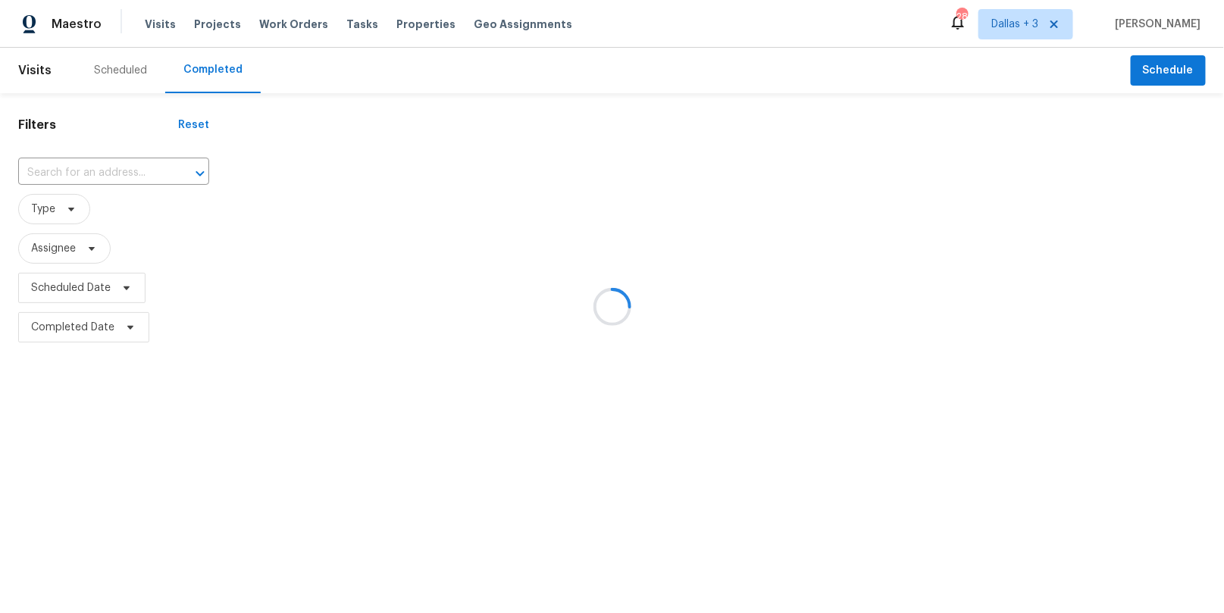
click at [86, 179] on div at bounding box center [612, 306] width 1224 height 613
click at [86, 175] on div at bounding box center [612, 306] width 1224 height 613
click at [67, 171] on div at bounding box center [612, 306] width 1224 height 613
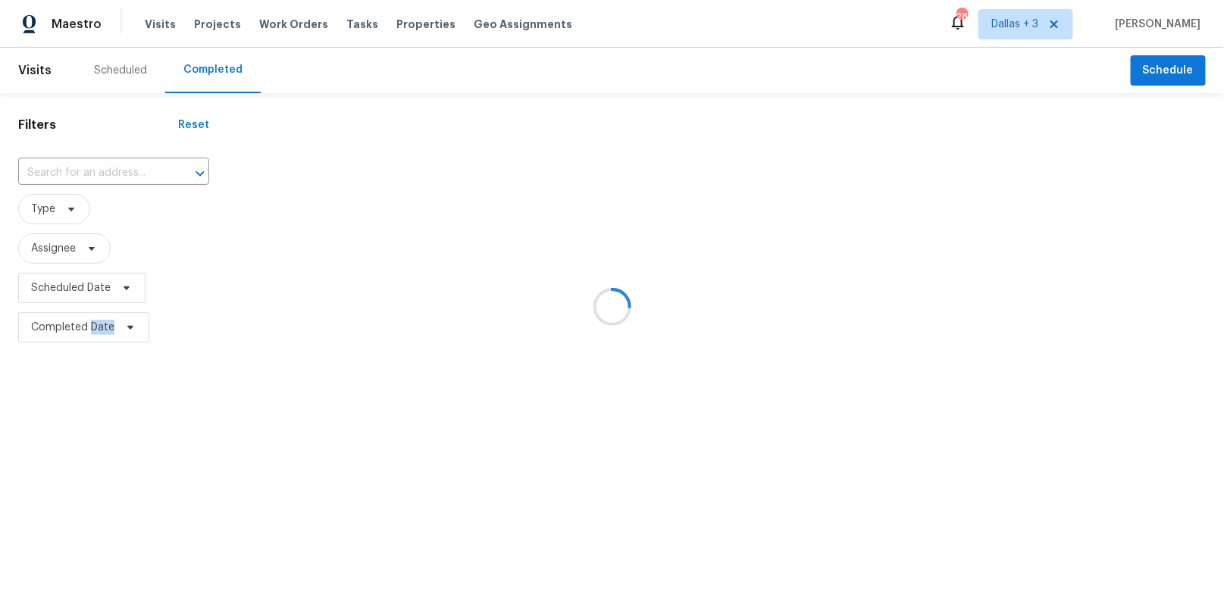
click at [67, 171] on div at bounding box center [612, 306] width 1224 height 613
click at [55, 171] on div at bounding box center [612, 306] width 1224 height 613
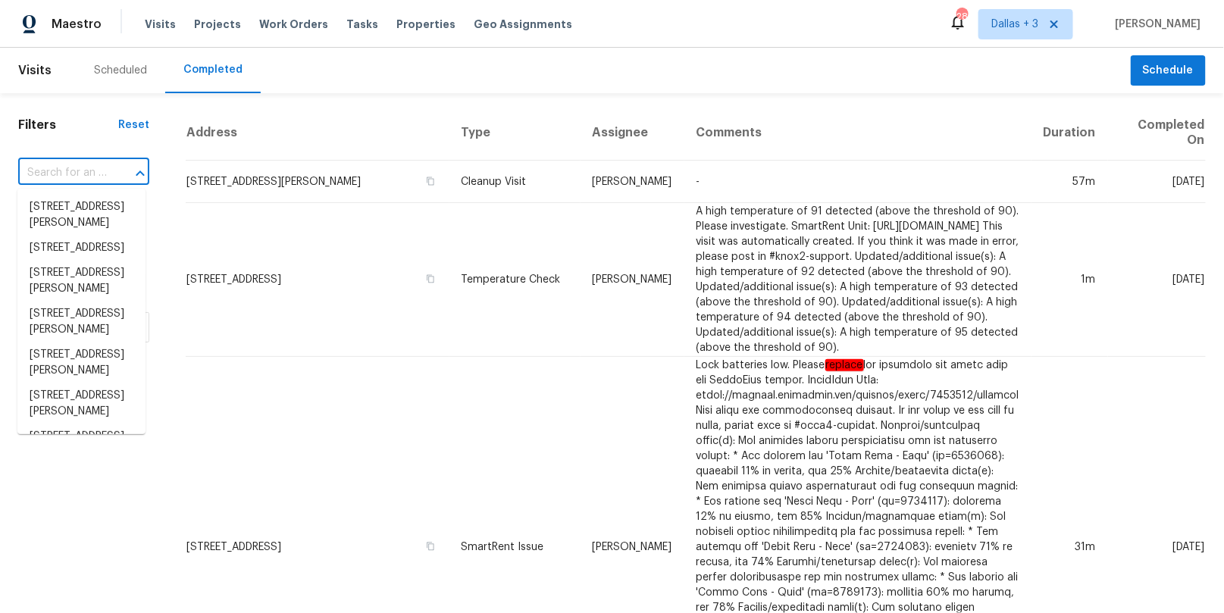
click at [74, 164] on input "text" at bounding box center [62, 172] width 89 height 23
paste input "[STREET_ADDRESS]"
type input "[STREET_ADDRESS]"
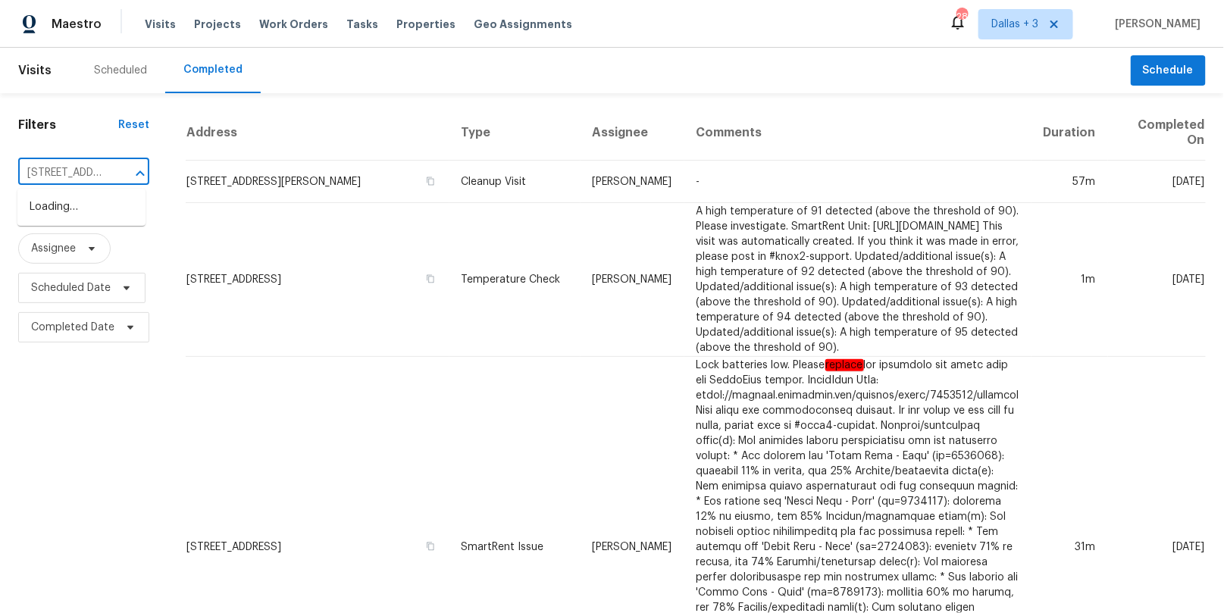
scroll to position [0, 107]
click at [99, 214] on li "[STREET_ADDRESS]" at bounding box center [81, 207] width 128 height 25
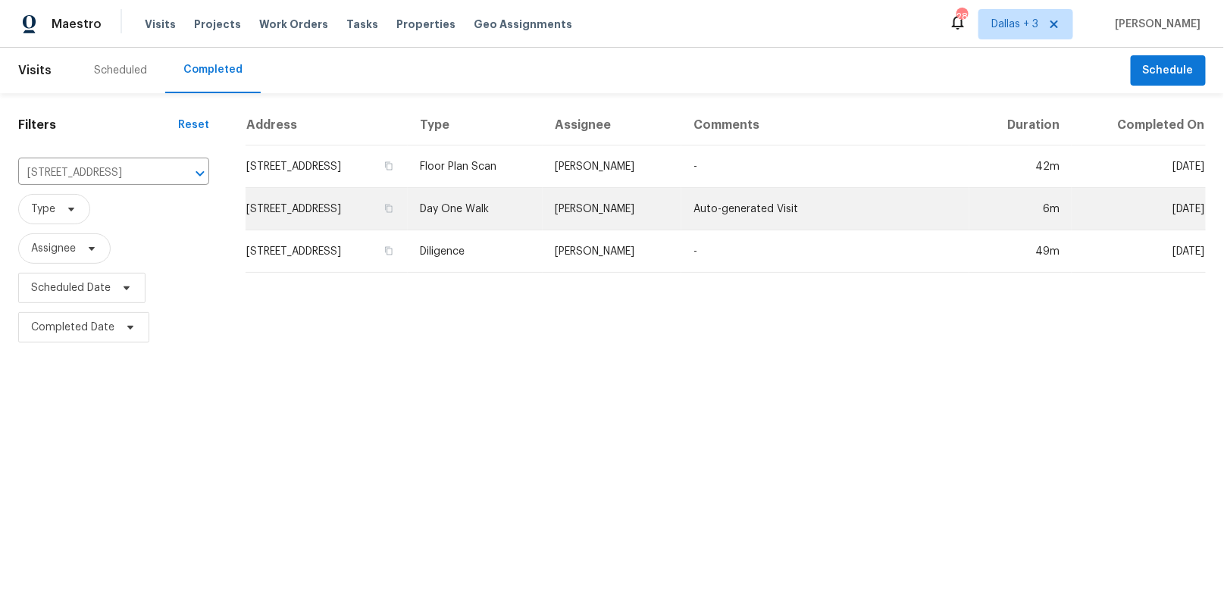
click at [542, 209] on td "Day One Walk" at bounding box center [475, 209] width 135 height 42
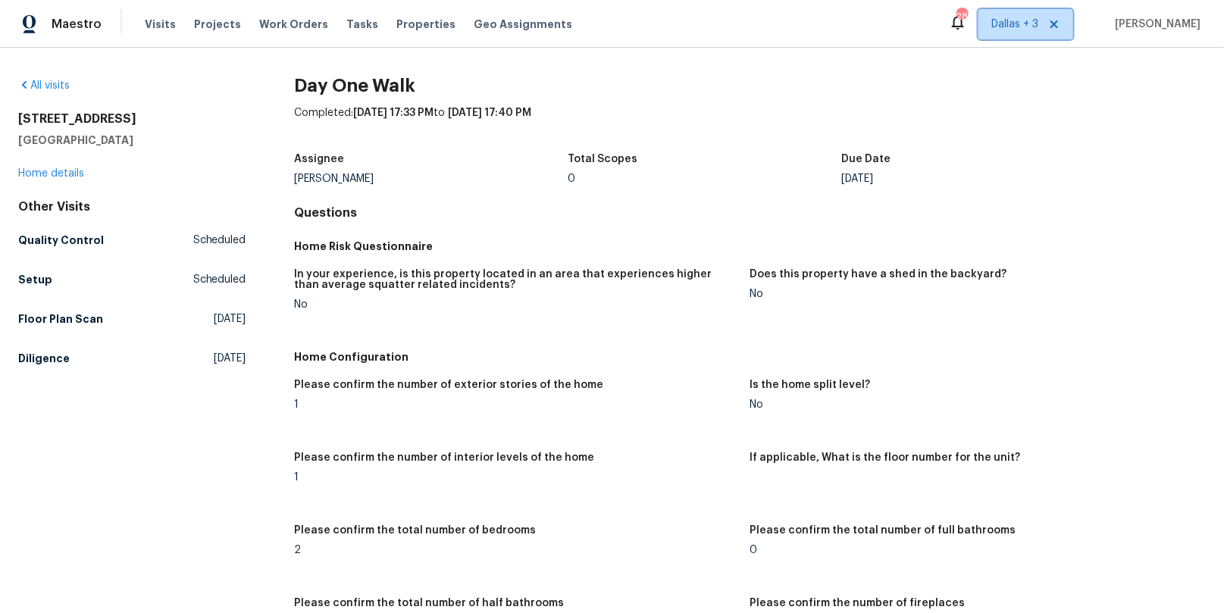
click at [1038, 23] on span "Dallas + 3" at bounding box center [1014, 24] width 47 height 15
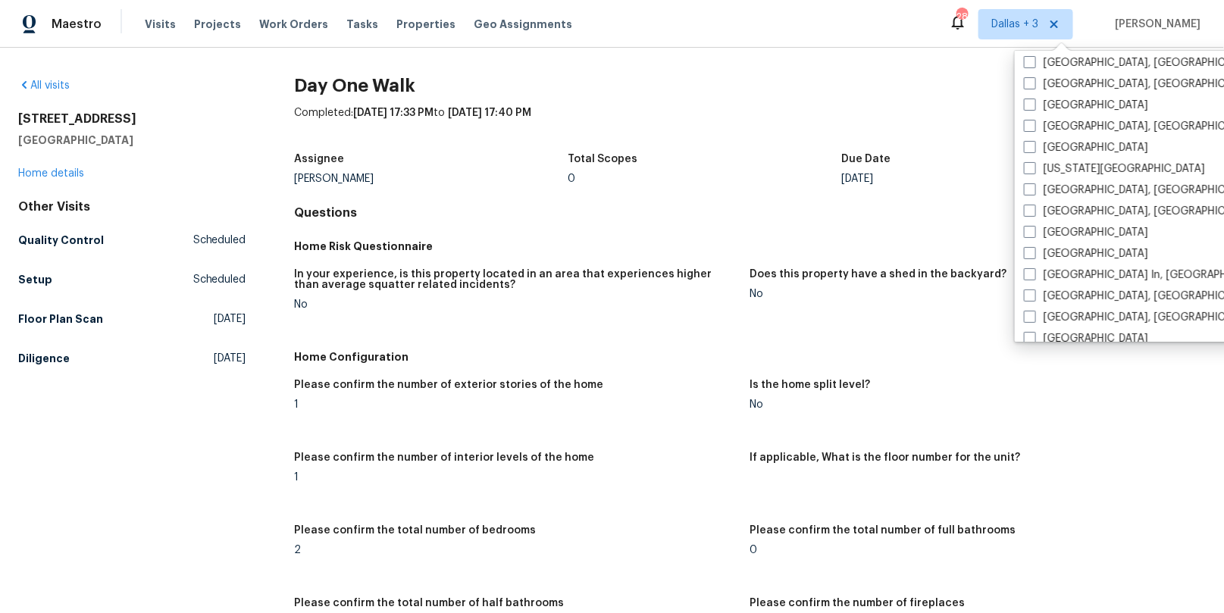
scroll to position [474, 0]
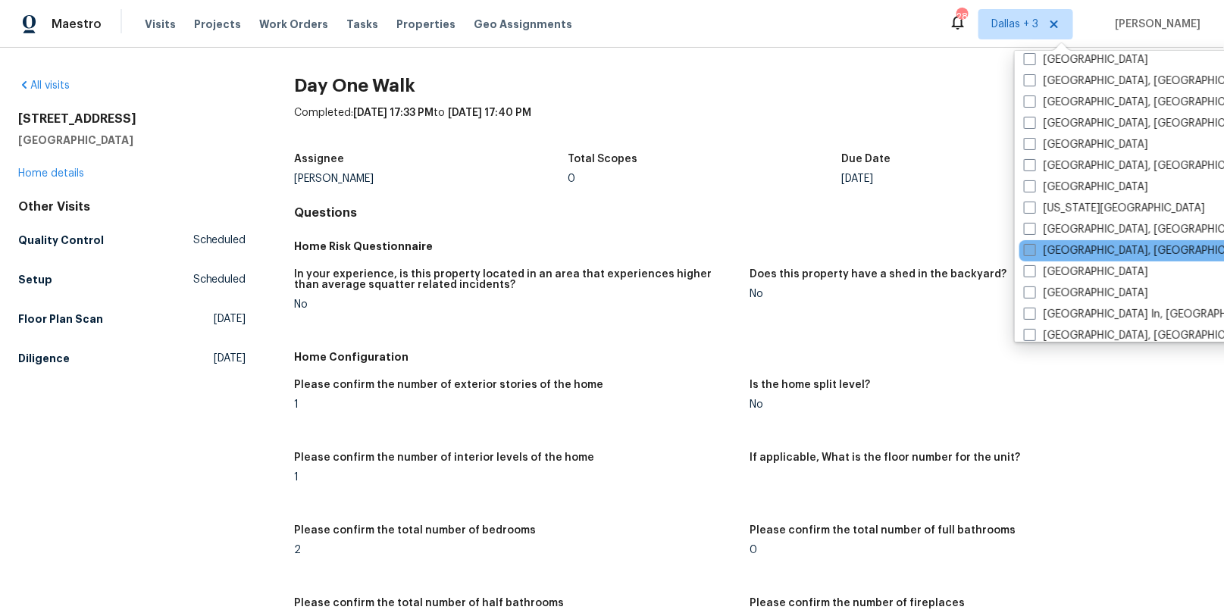
click at [1059, 246] on label "[GEOGRAPHIC_DATA], [GEOGRAPHIC_DATA]" at bounding box center [1141, 250] width 235 height 15
click at [1034, 246] on input "[GEOGRAPHIC_DATA], [GEOGRAPHIC_DATA]" at bounding box center [1029, 248] width 10 height 10
checkbox input "true"
click at [30, 83] on link "All visits" at bounding box center [44, 85] width 52 height 11
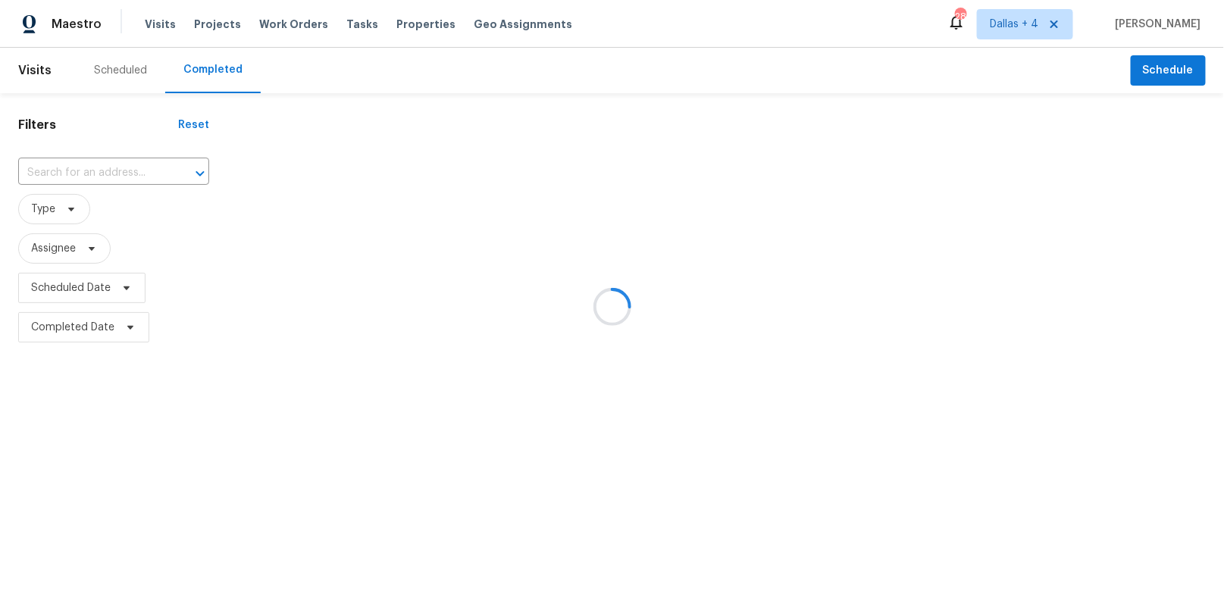
click at [91, 164] on div at bounding box center [612, 306] width 1224 height 613
click at [91, 167] on div at bounding box center [612, 306] width 1224 height 613
click at [83, 167] on div at bounding box center [612, 306] width 1224 height 613
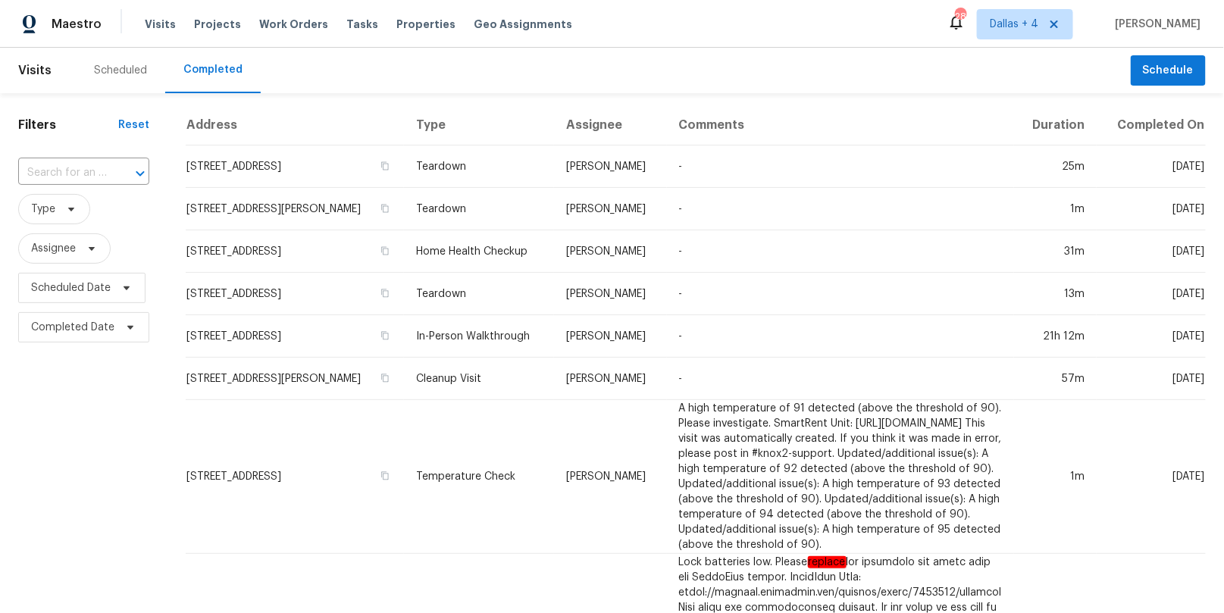
click at [92, 171] on input "text" at bounding box center [62, 172] width 89 height 23
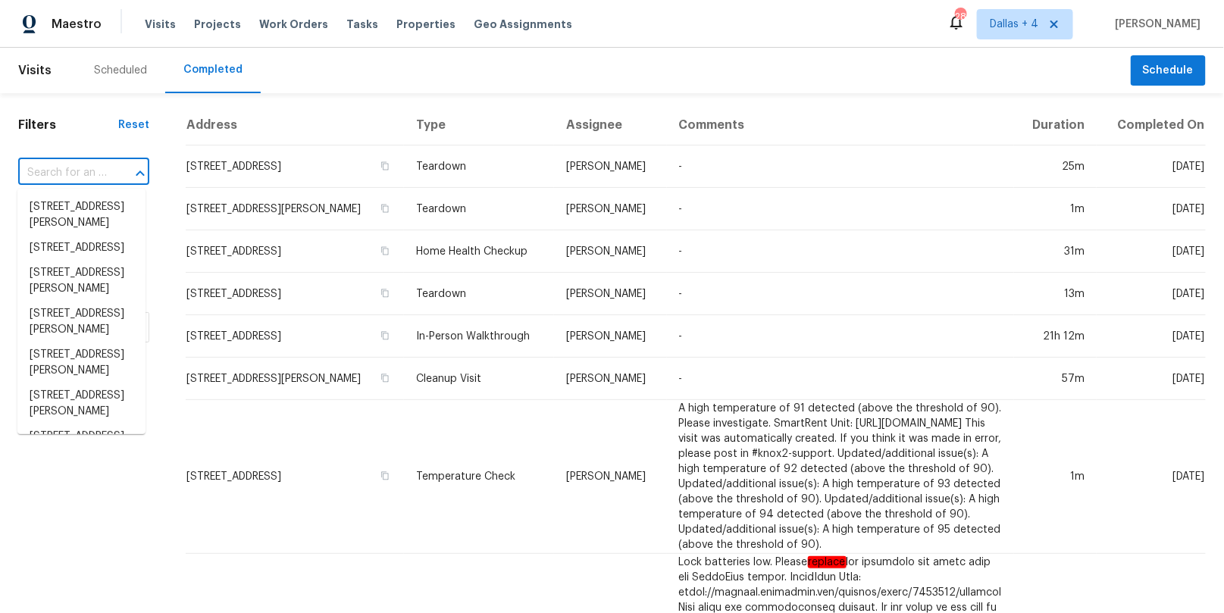
paste input "[STREET_ADDRESS]"
type input "[STREET_ADDRESS]"
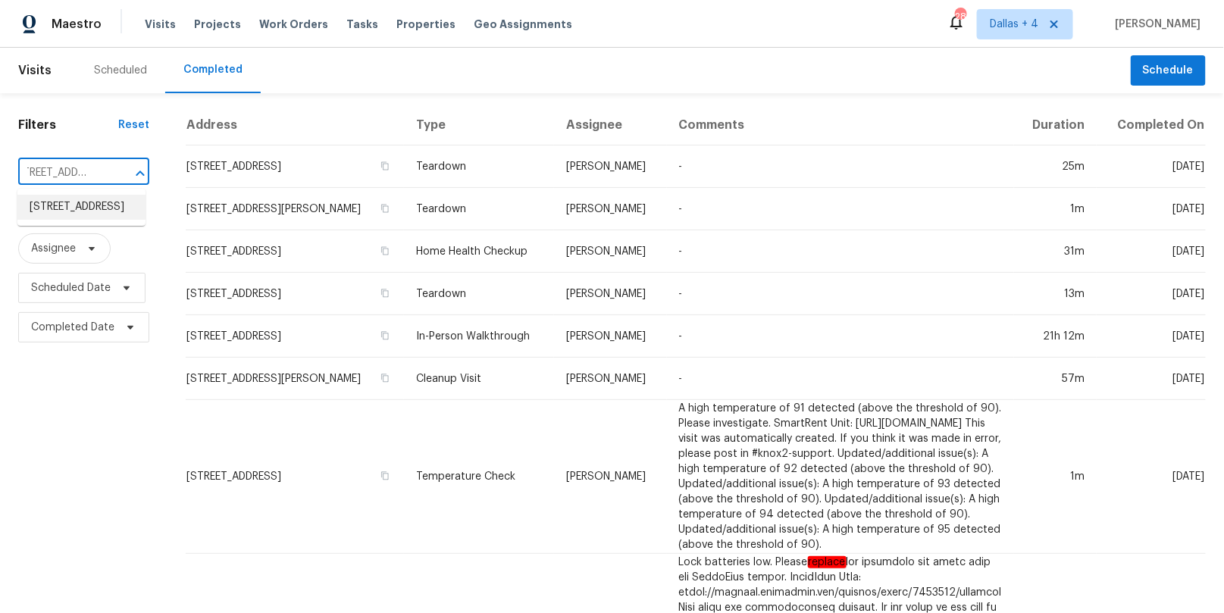
click at [83, 208] on li "[STREET_ADDRESS]" at bounding box center [81, 207] width 128 height 25
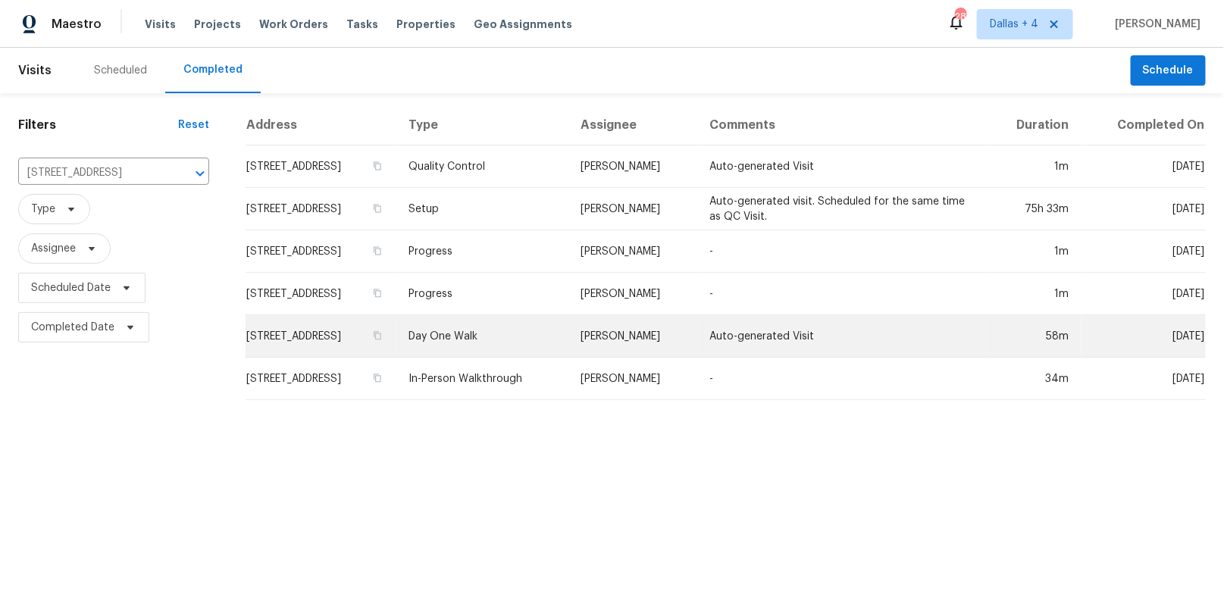
click at [515, 330] on td "Day One Walk" at bounding box center [482, 336] width 172 height 42
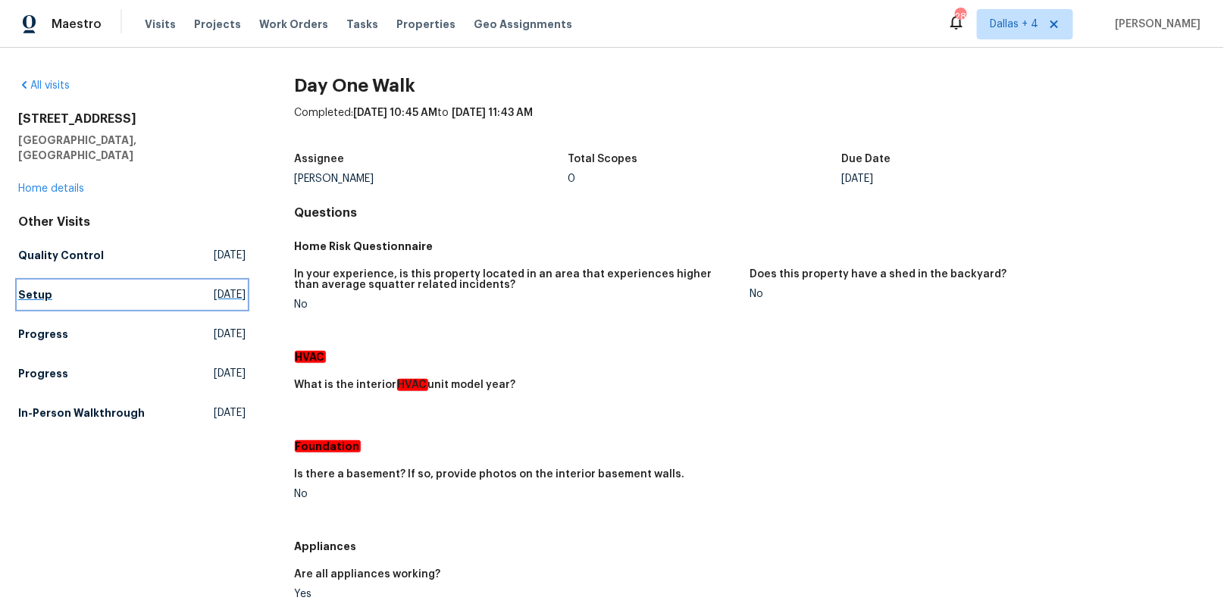
click at [36, 287] on h5 "Setup" at bounding box center [35, 294] width 34 height 15
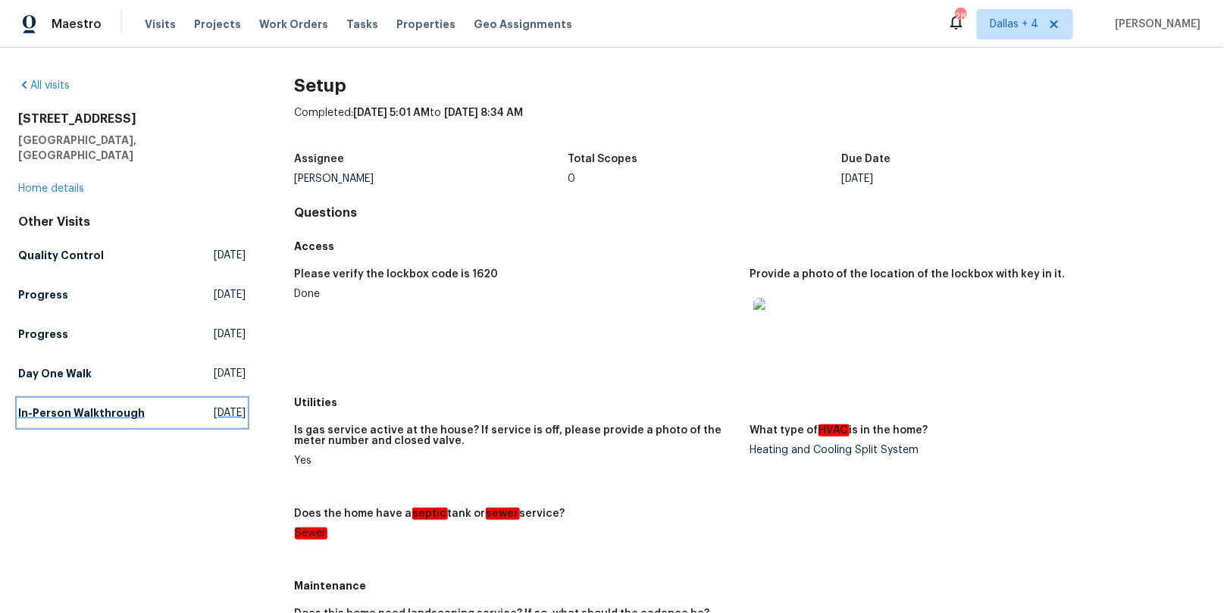
click at [80, 405] on h5 "In-Person Walkthrough" at bounding box center [81, 412] width 127 height 15
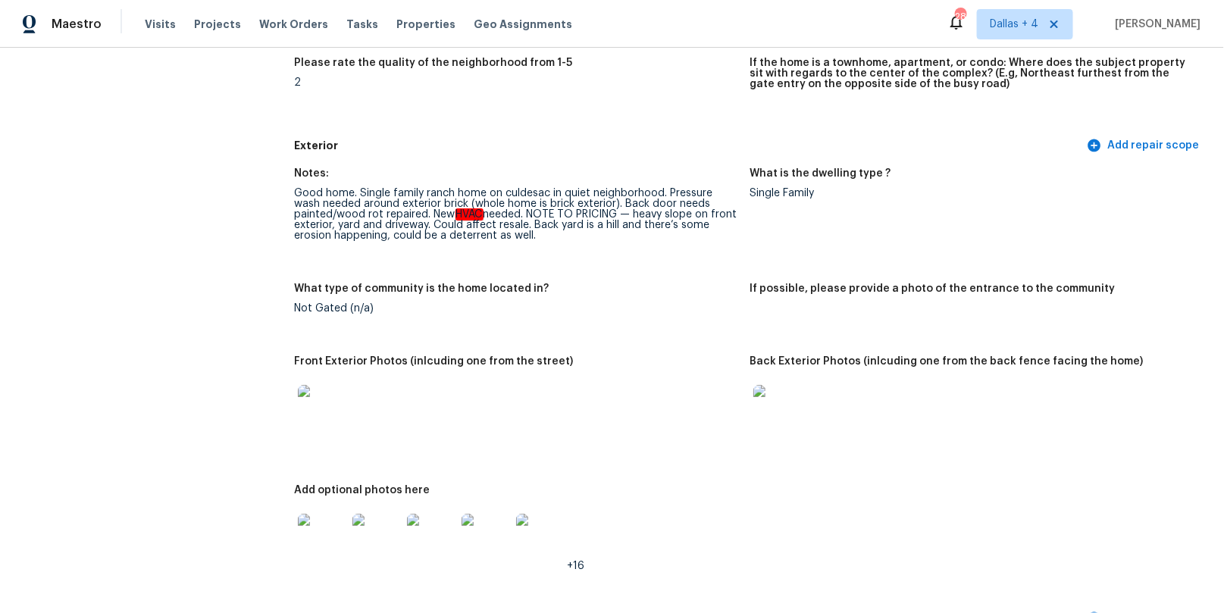
scroll to position [577, 0]
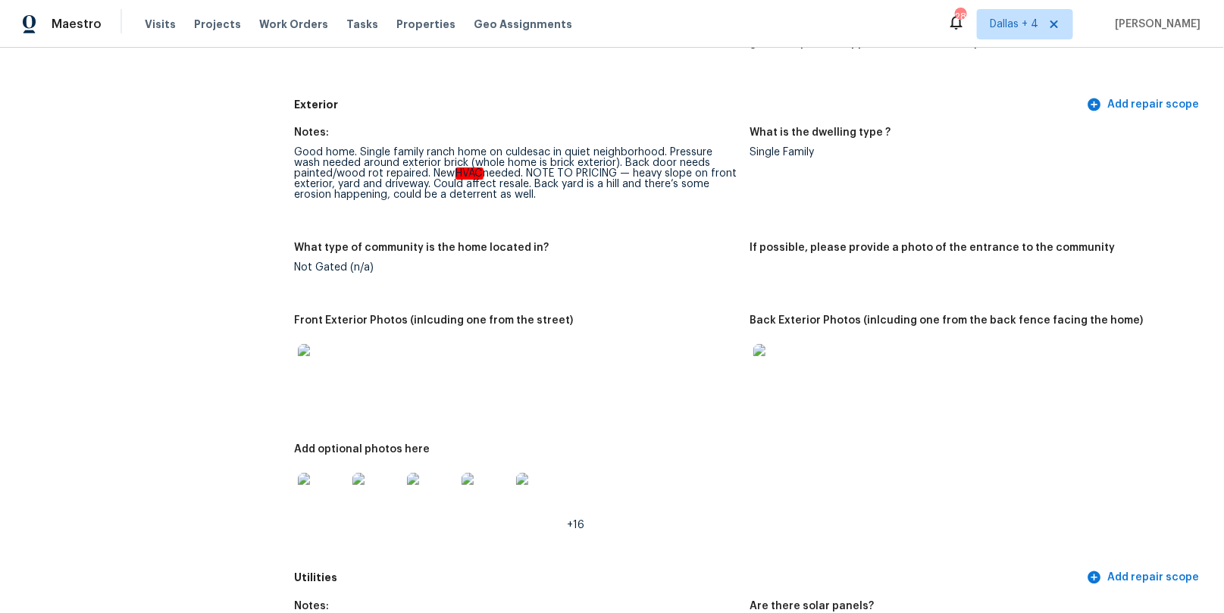
click at [327, 358] on img at bounding box center [322, 368] width 48 height 48
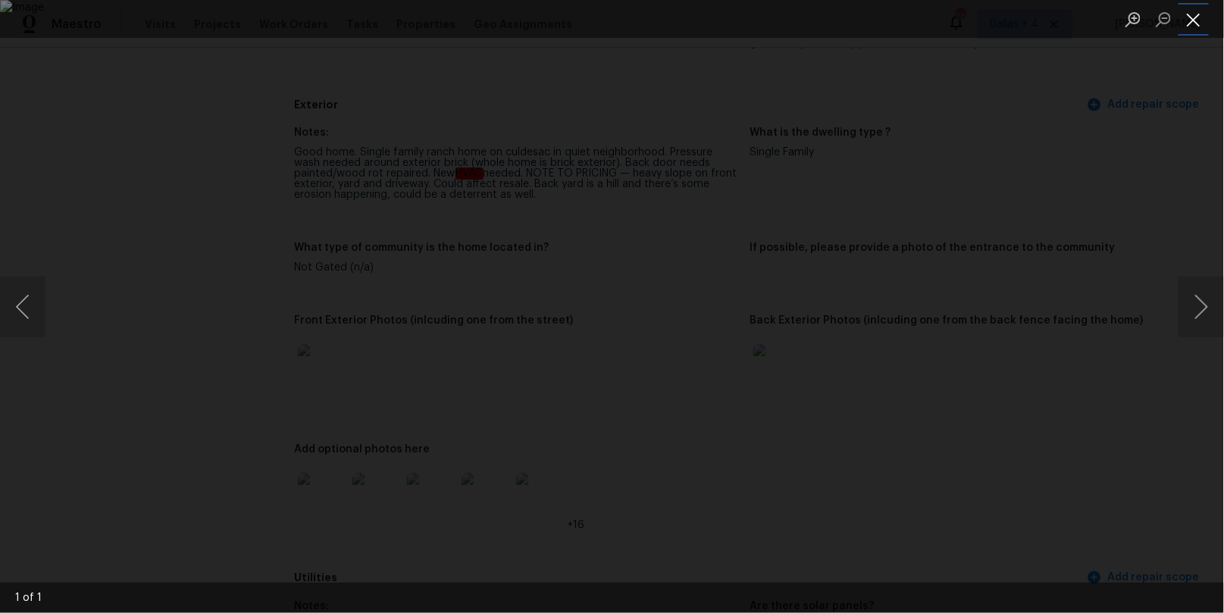
click at [1196, 20] on button "Close lightbox" at bounding box center [1193, 19] width 30 height 27
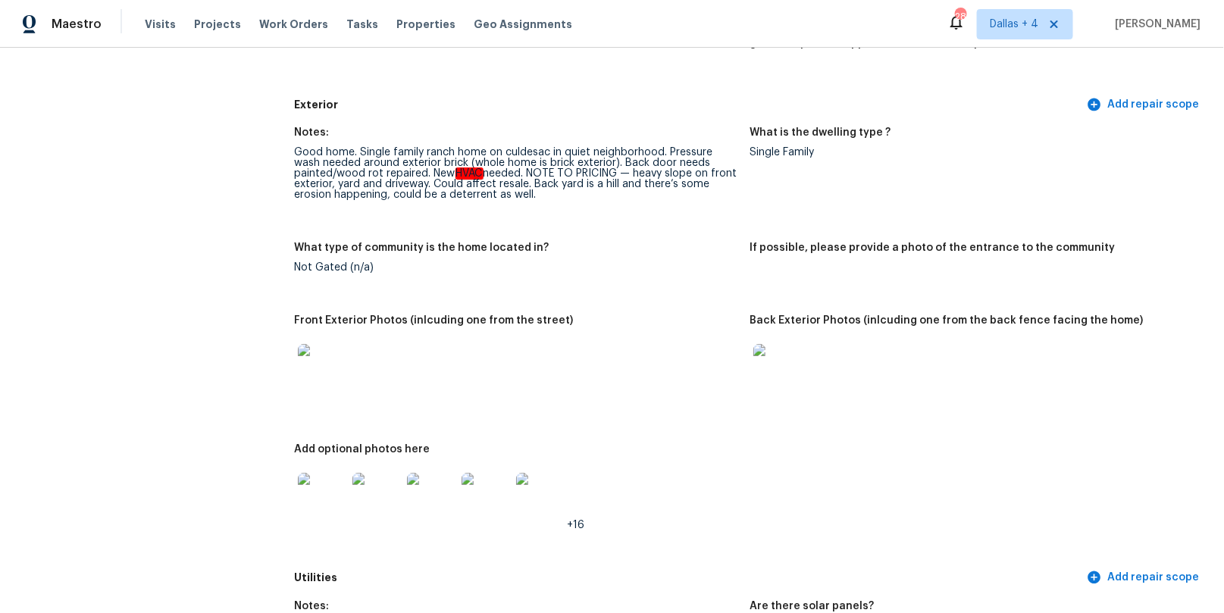
click at [773, 363] on img at bounding box center [777, 368] width 48 height 48
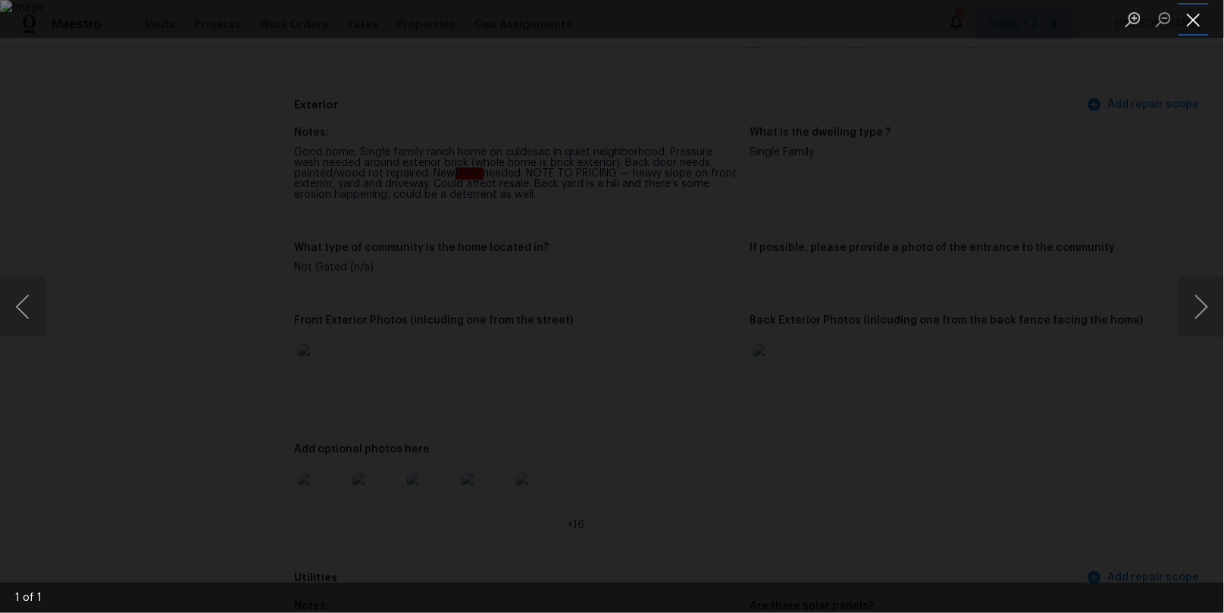
click at [1194, 26] on button "Close lightbox" at bounding box center [1193, 19] width 30 height 27
